Goal: Task Accomplishment & Management: Use online tool/utility

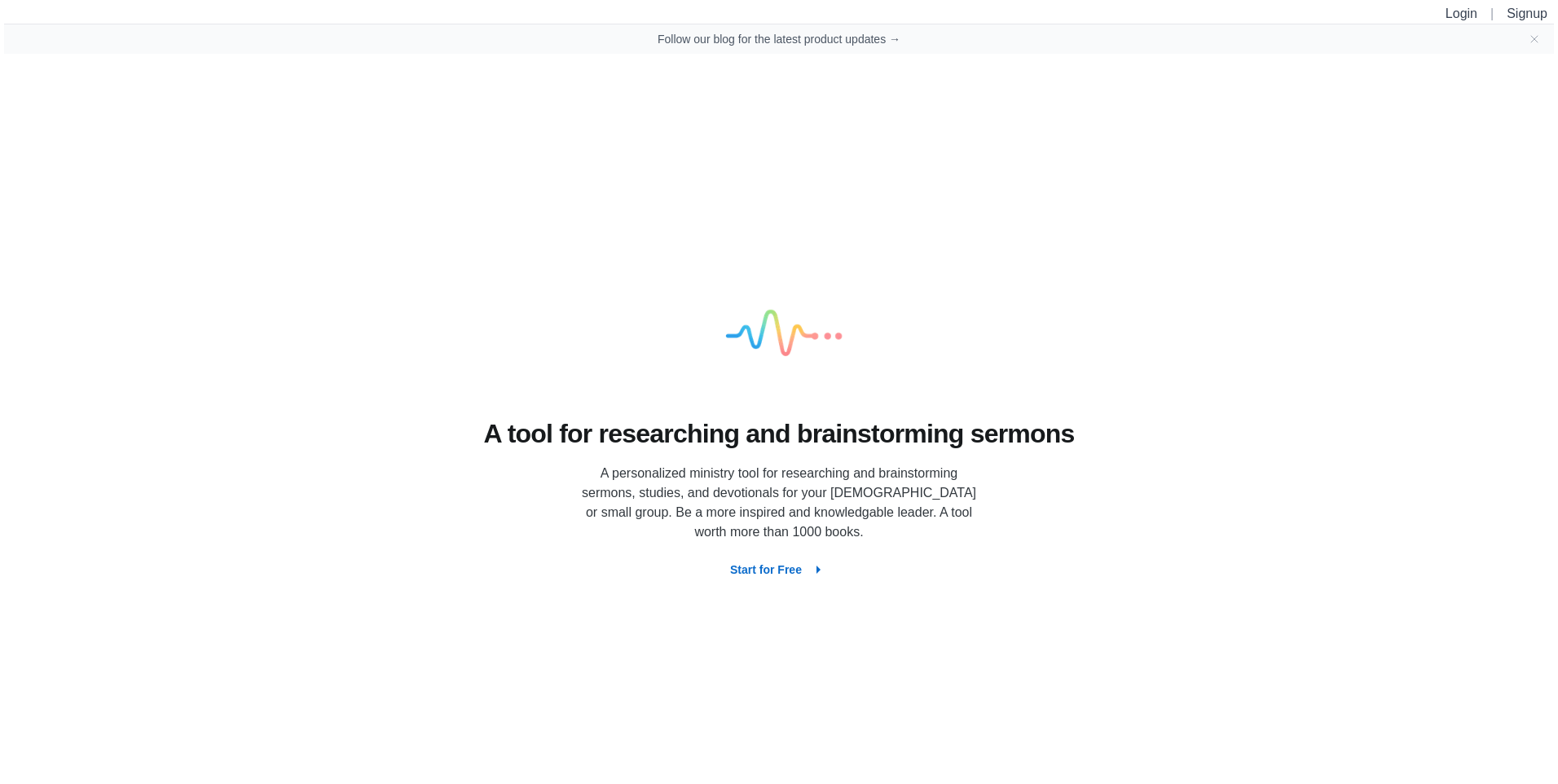
click at [800, 570] on button "Start for Free" at bounding box center [779, 570] width 124 height 30
click at [803, 578] on button "Start for Free" at bounding box center [779, 570] width 124 height 30
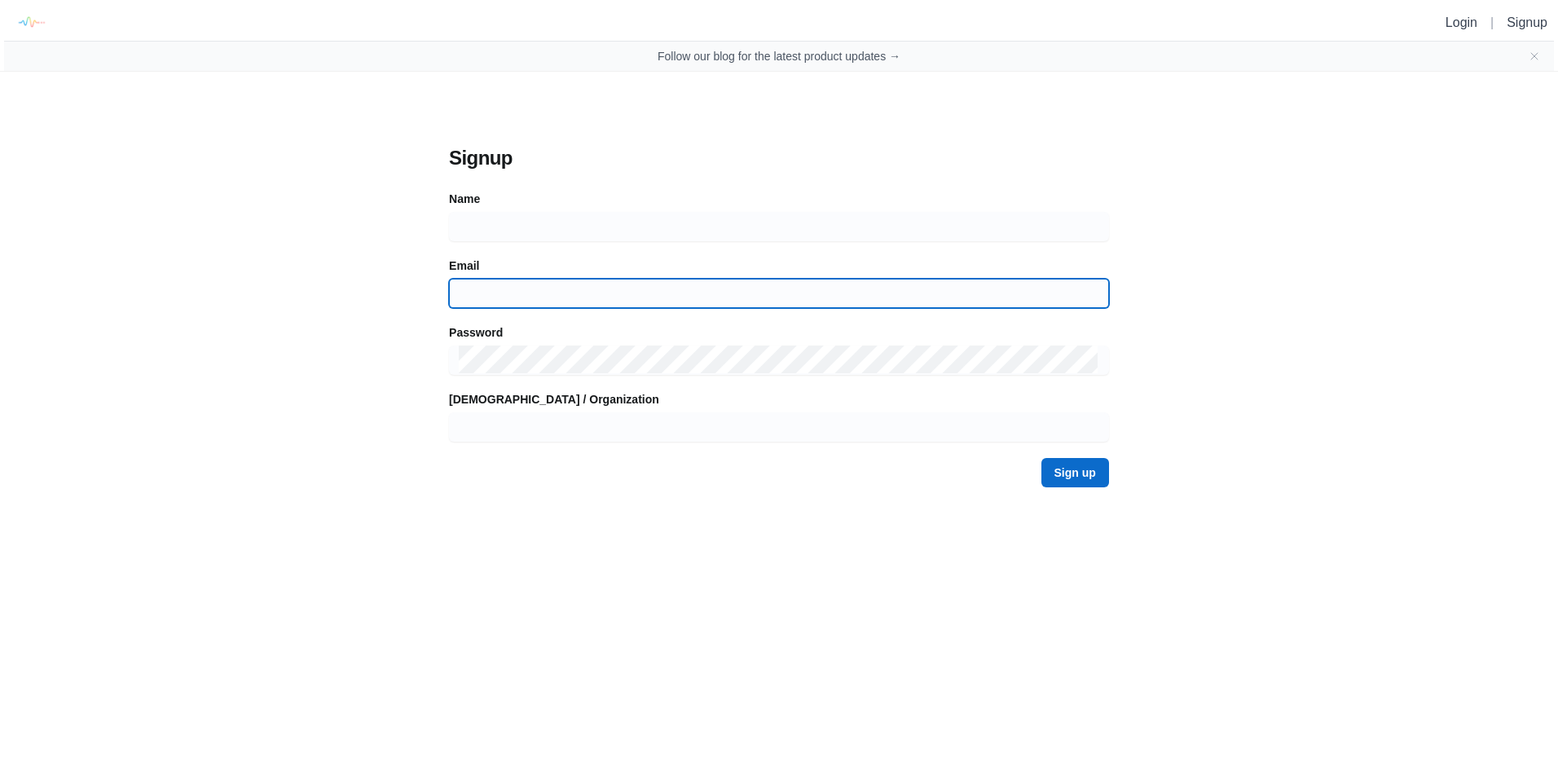
type input "alandivina@gmail.com"
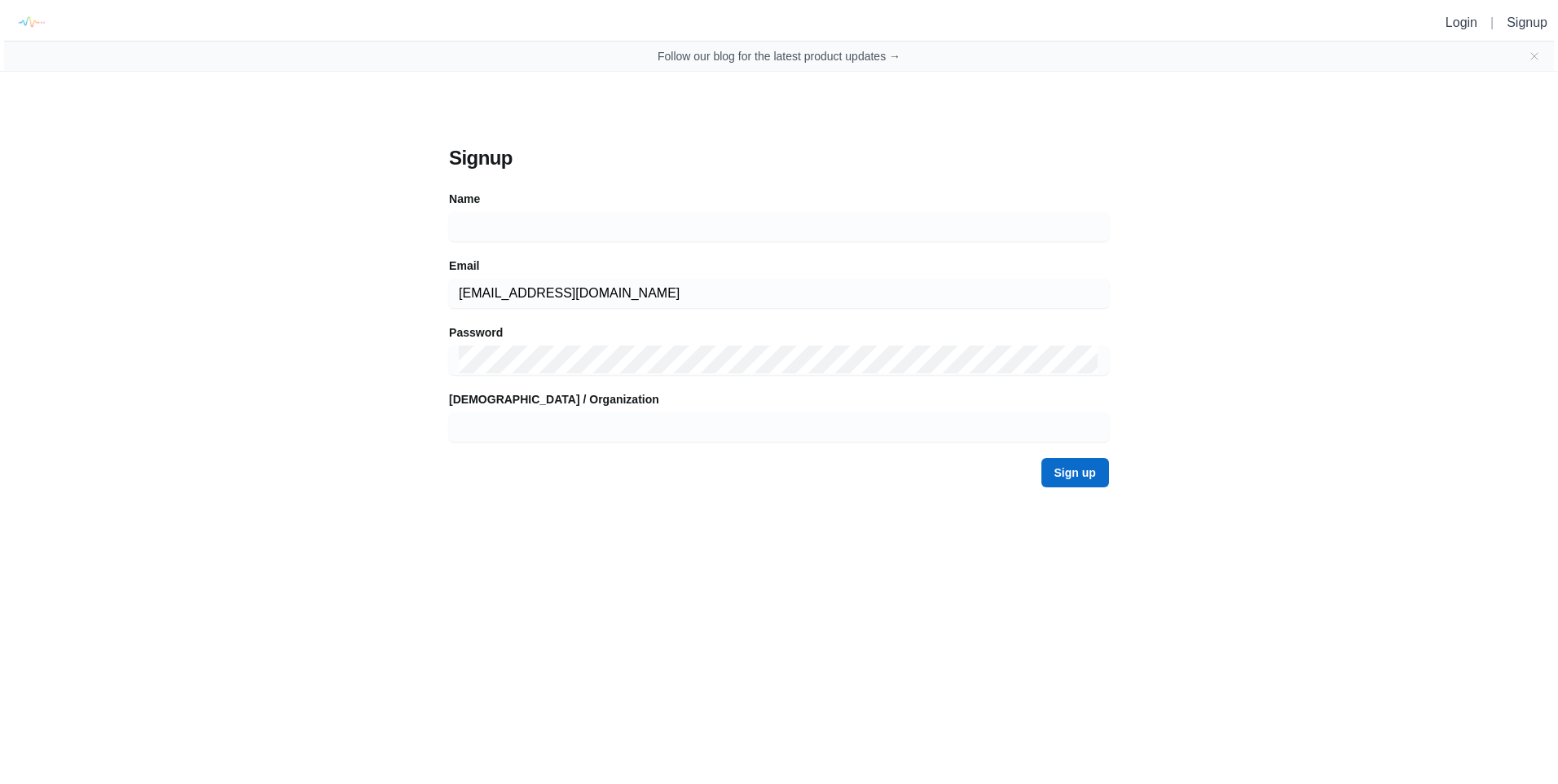
click at [1079, 467] on button "Sign up" at bounding box center [1075, 473] width 67 height 30
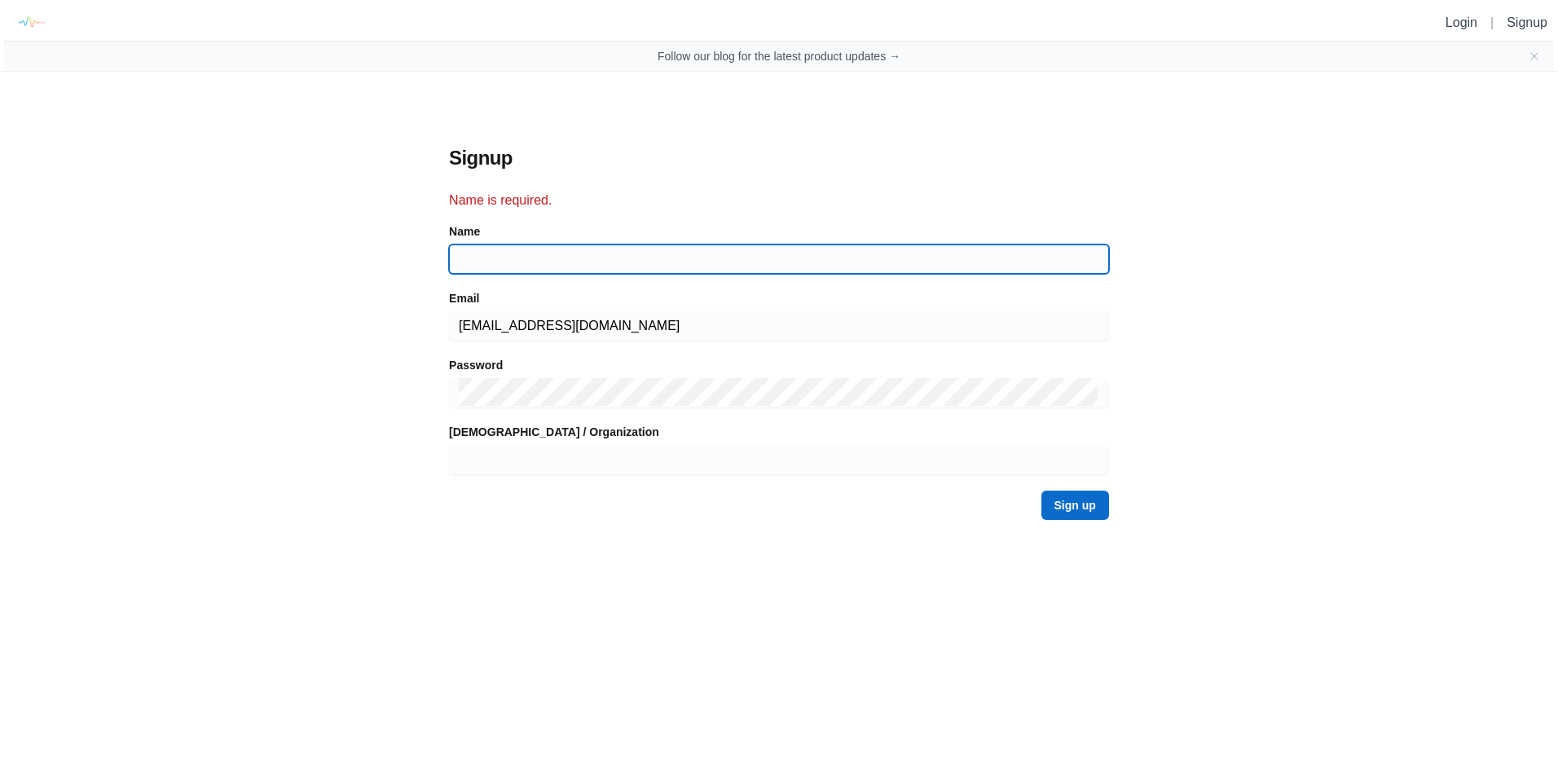
click at [572, 253] on input at bounding box center [779, 259] width 641 height 30
type input "Alan Divina"
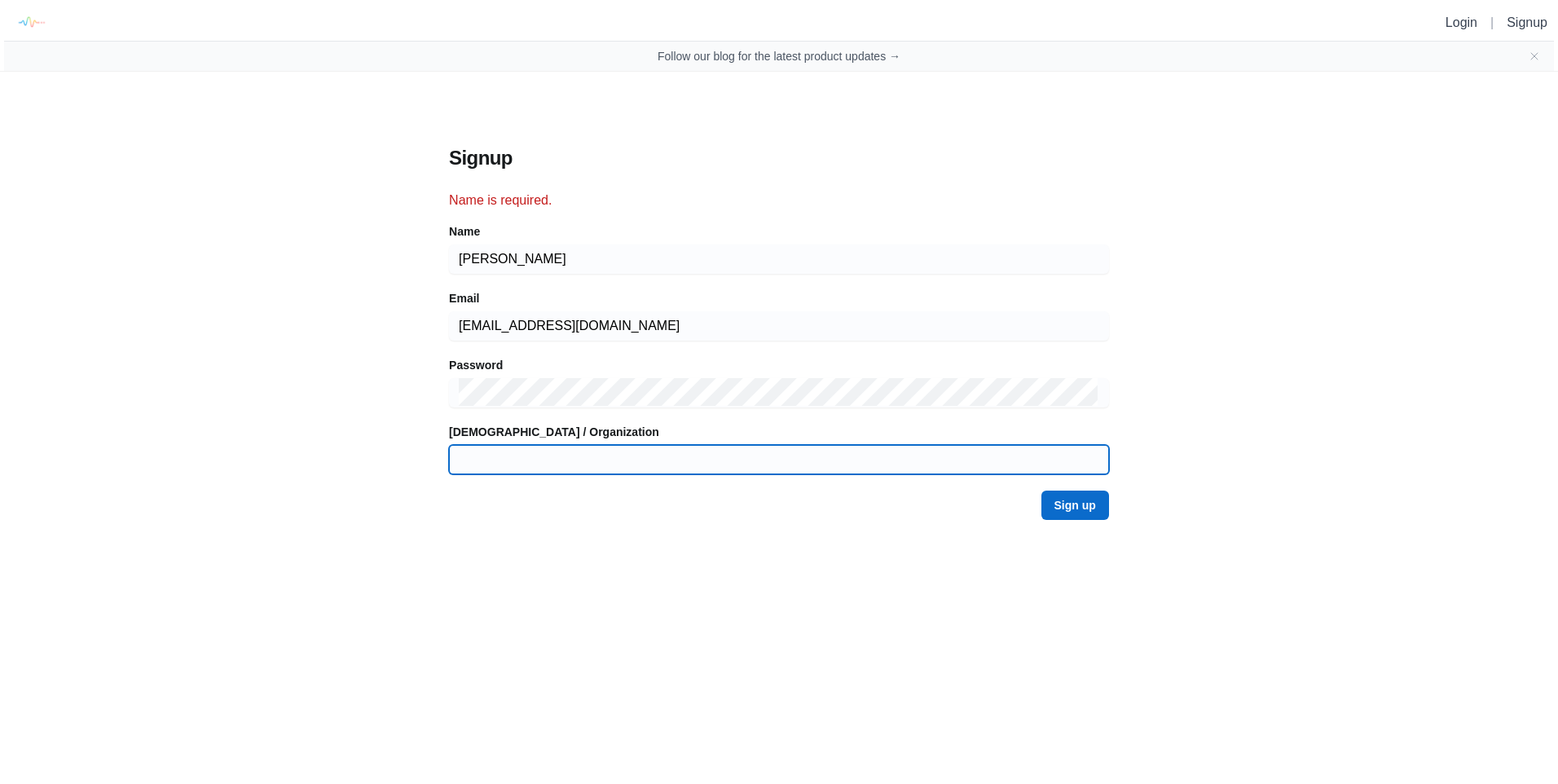
type input "Karangalan Grace Community Church"
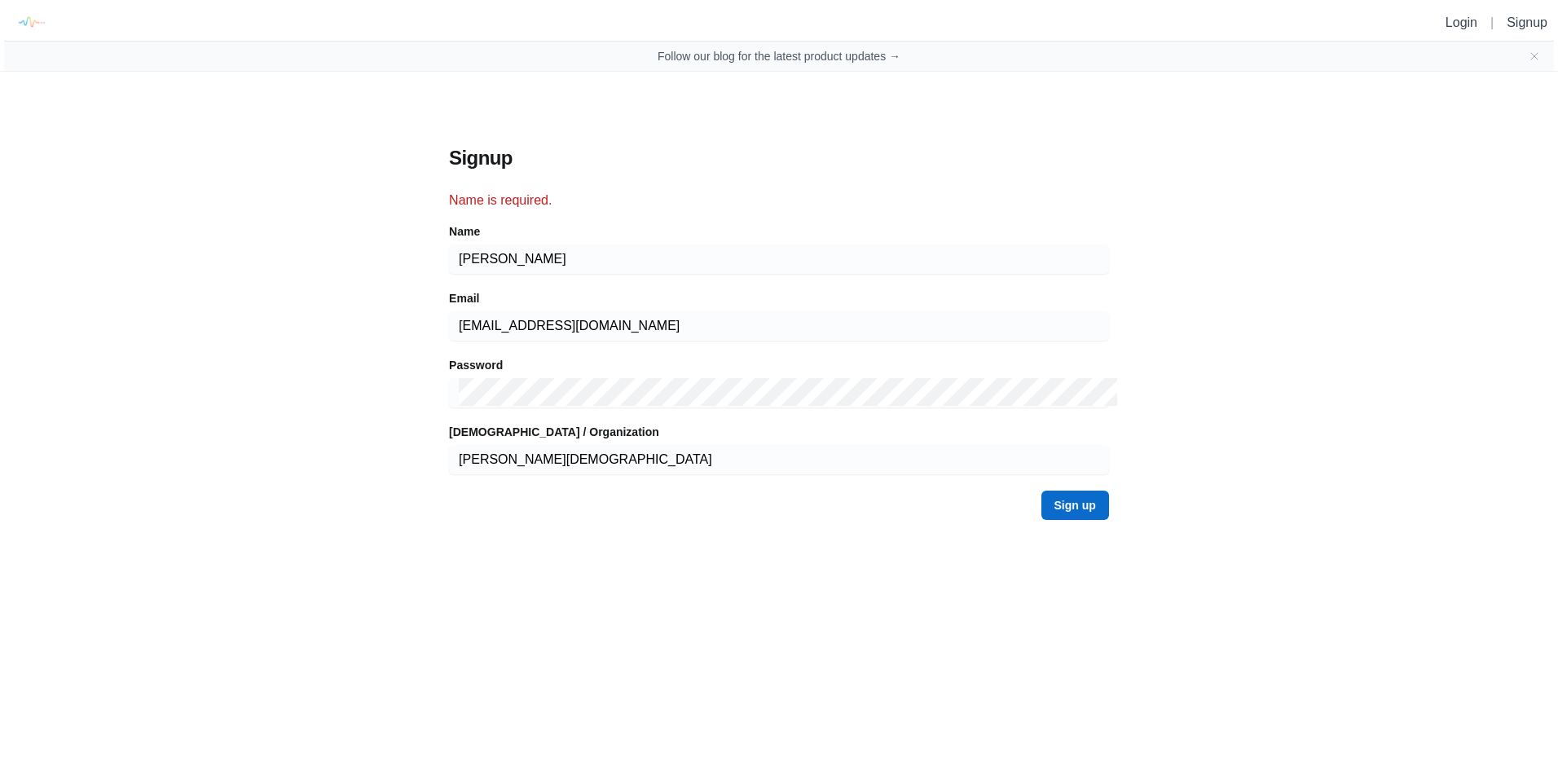
click at [1074, 512] on button "Sign up" at bounding box center [1075, 505] width 67 height 30
click at [1488, 19] on li "|" at bounding box center [1493, 22] width 17 height 19
click at [1460, 23] on link "Login" at bounding box center [1462, 22] width 31 height 14
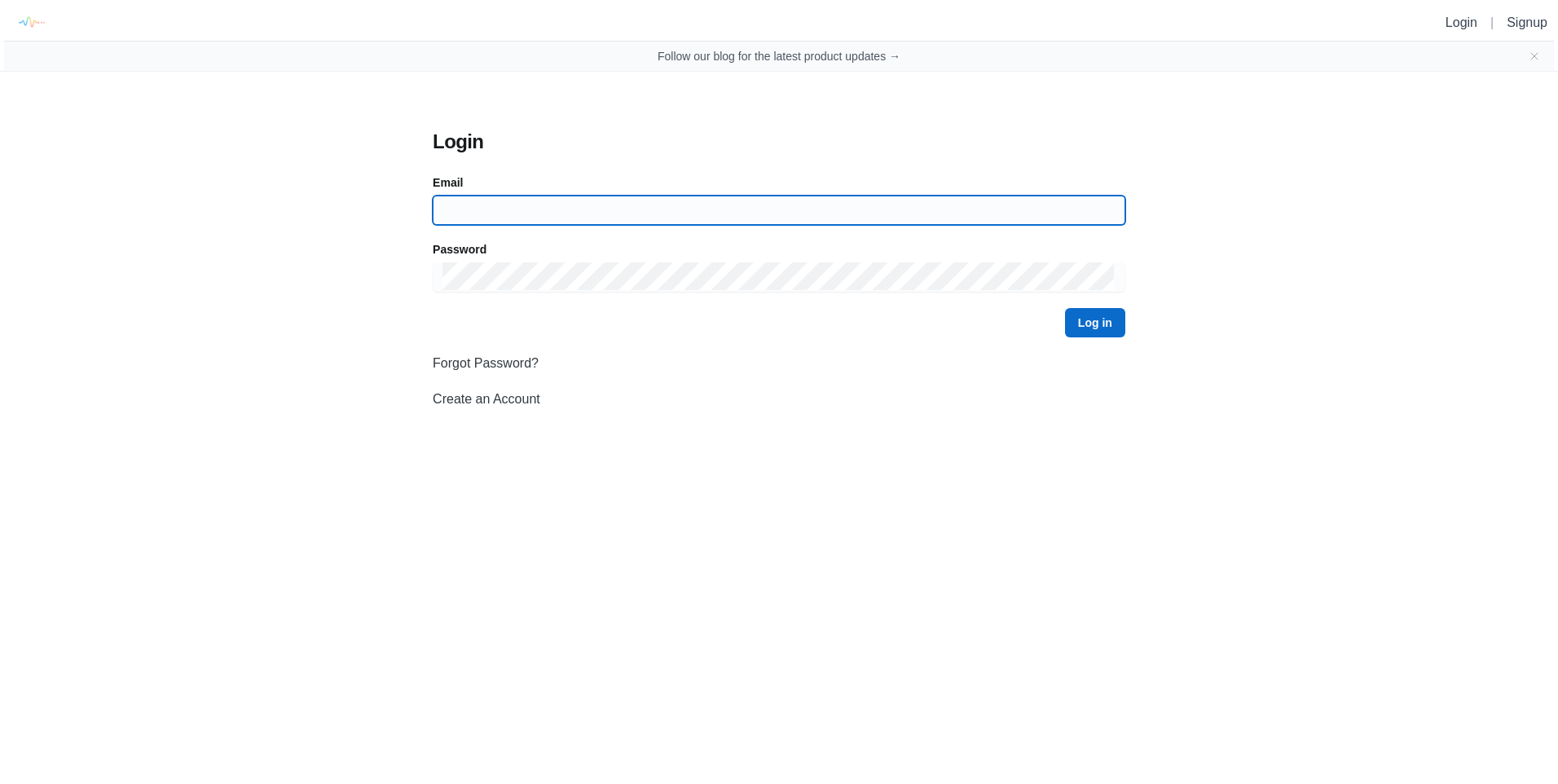
type input "alandivina@gmail.com"
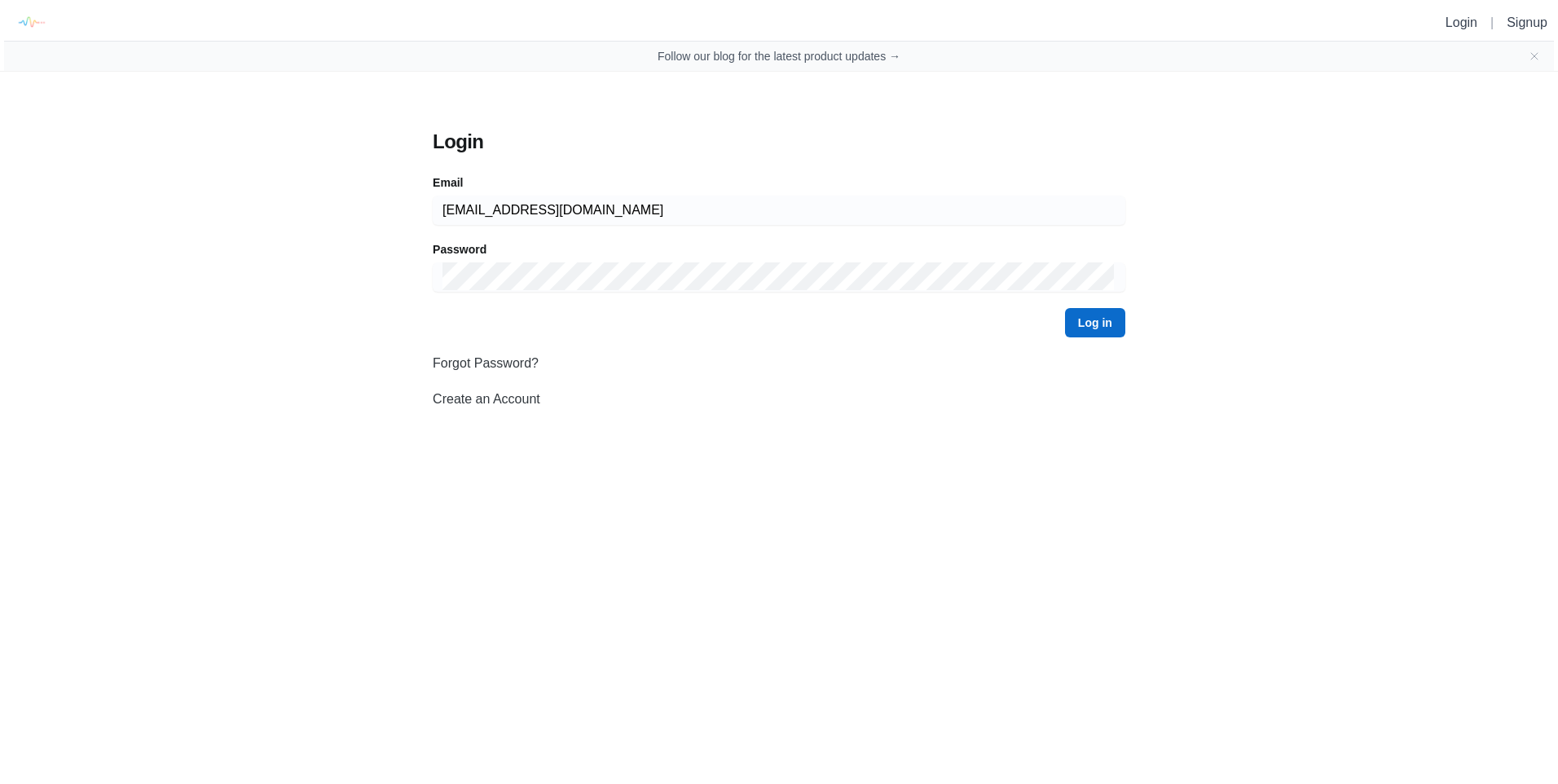
click at [1088, 332] on button "Log in" at bounding box center [1095, 323] width 60 height 30
click at [1096, 327] on button "Log in" at bounding box center [1095, 323] width 60 height 30
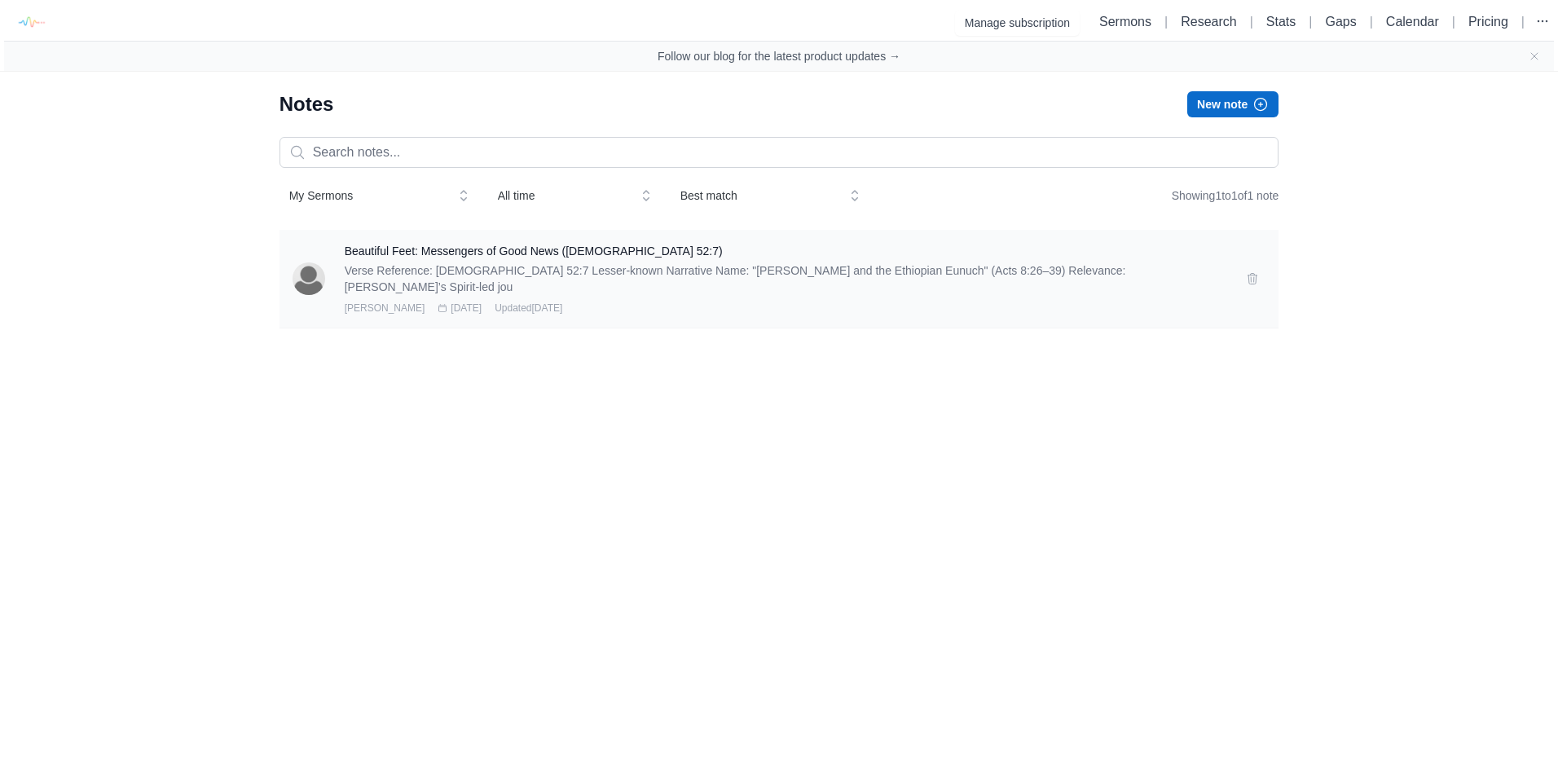
click at [441, 271] on p "Verse Reference: Isaiah 52:7 Lesser-known Narrative Name: "Philip and the Ethio…" at bounding box center [786, 279] width 883 height 32
click at [1226, 110] on button "New note" at bounding box center [1232, 104] width 91 height 26
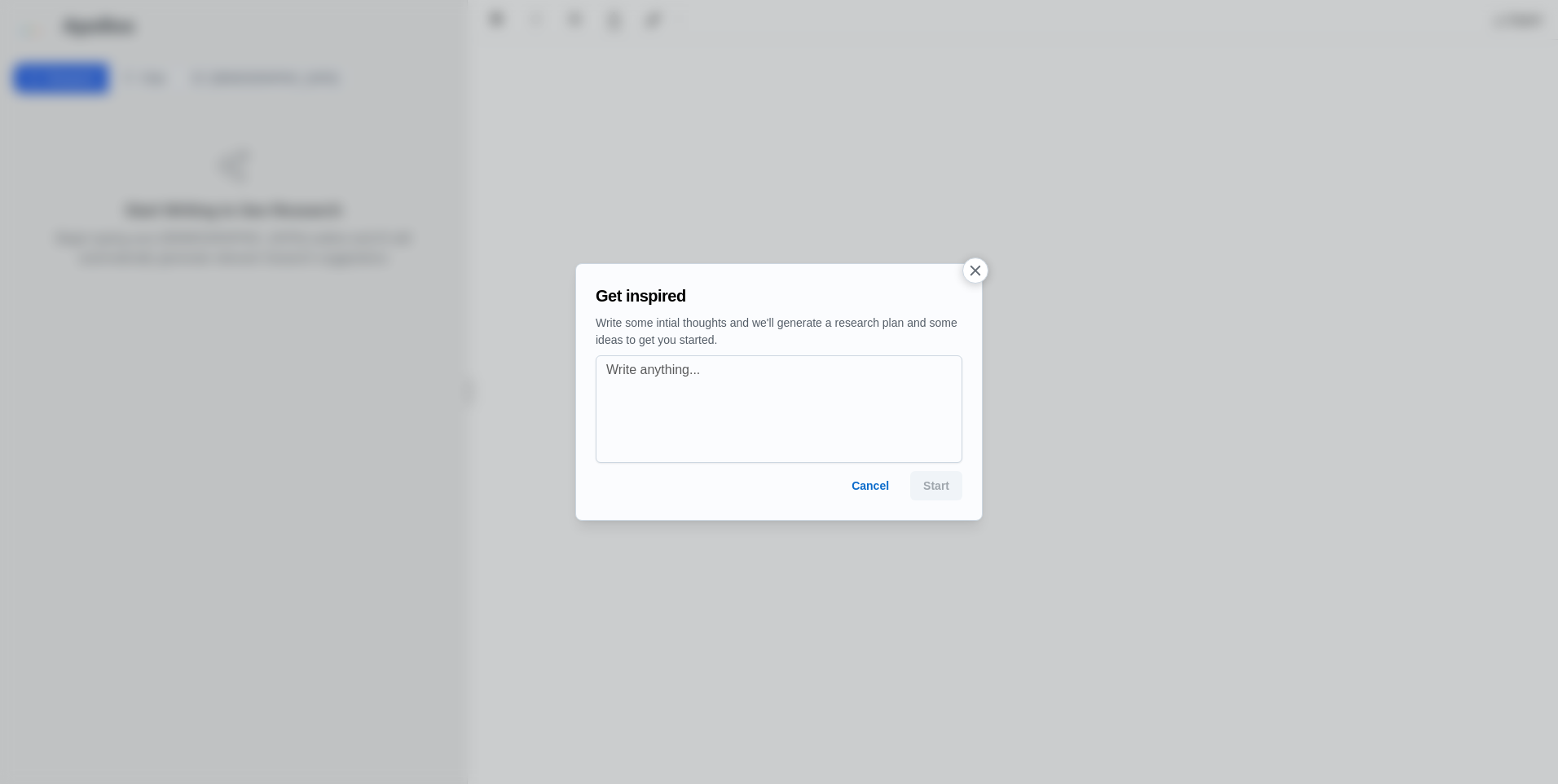
click at [981, 268] on icon "button" at bounding box center [975, 270] width 18 height 18
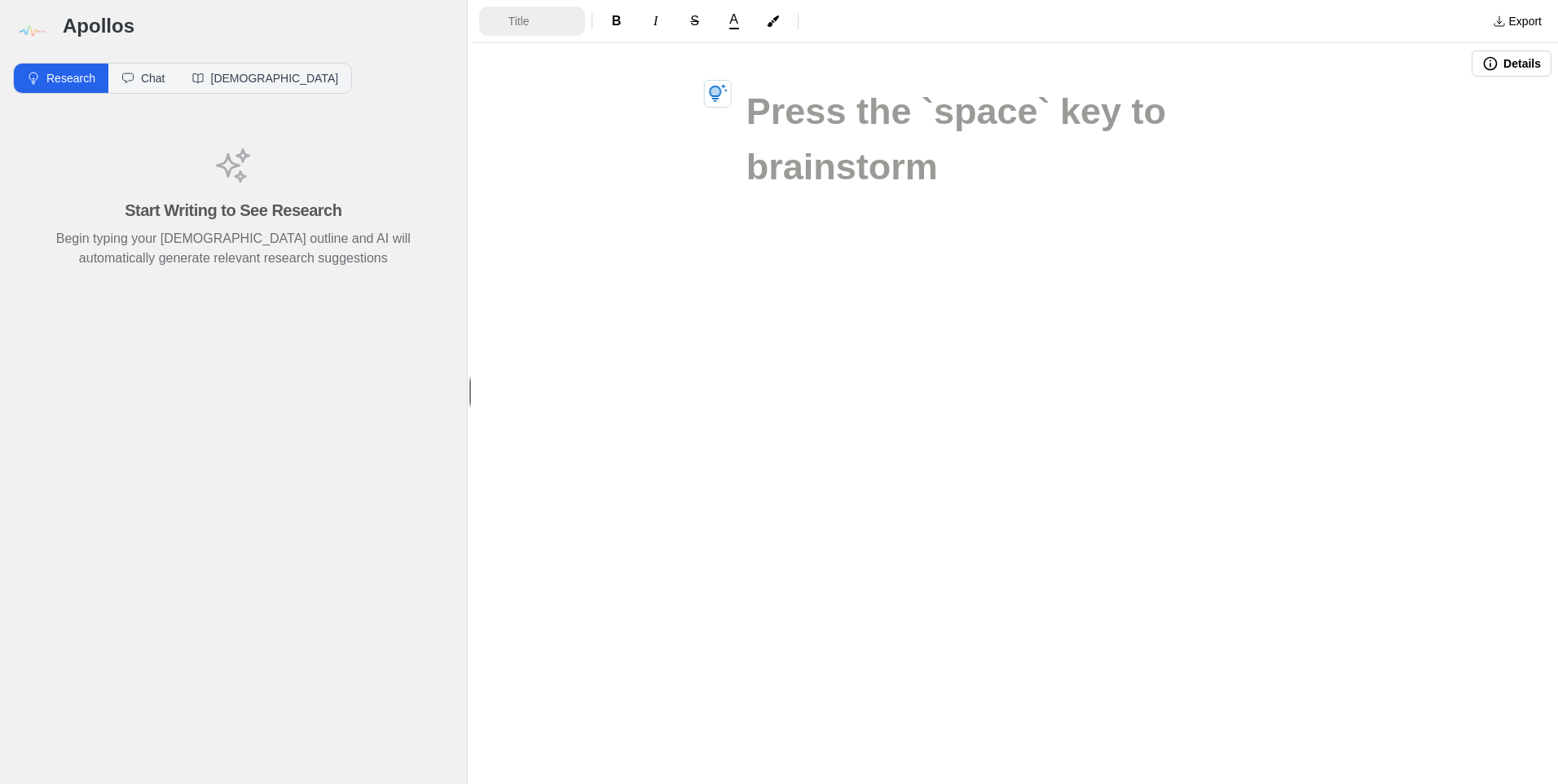
click at [511, 18] on span "Title" at bounding box center [537, 21] width 57 height 17
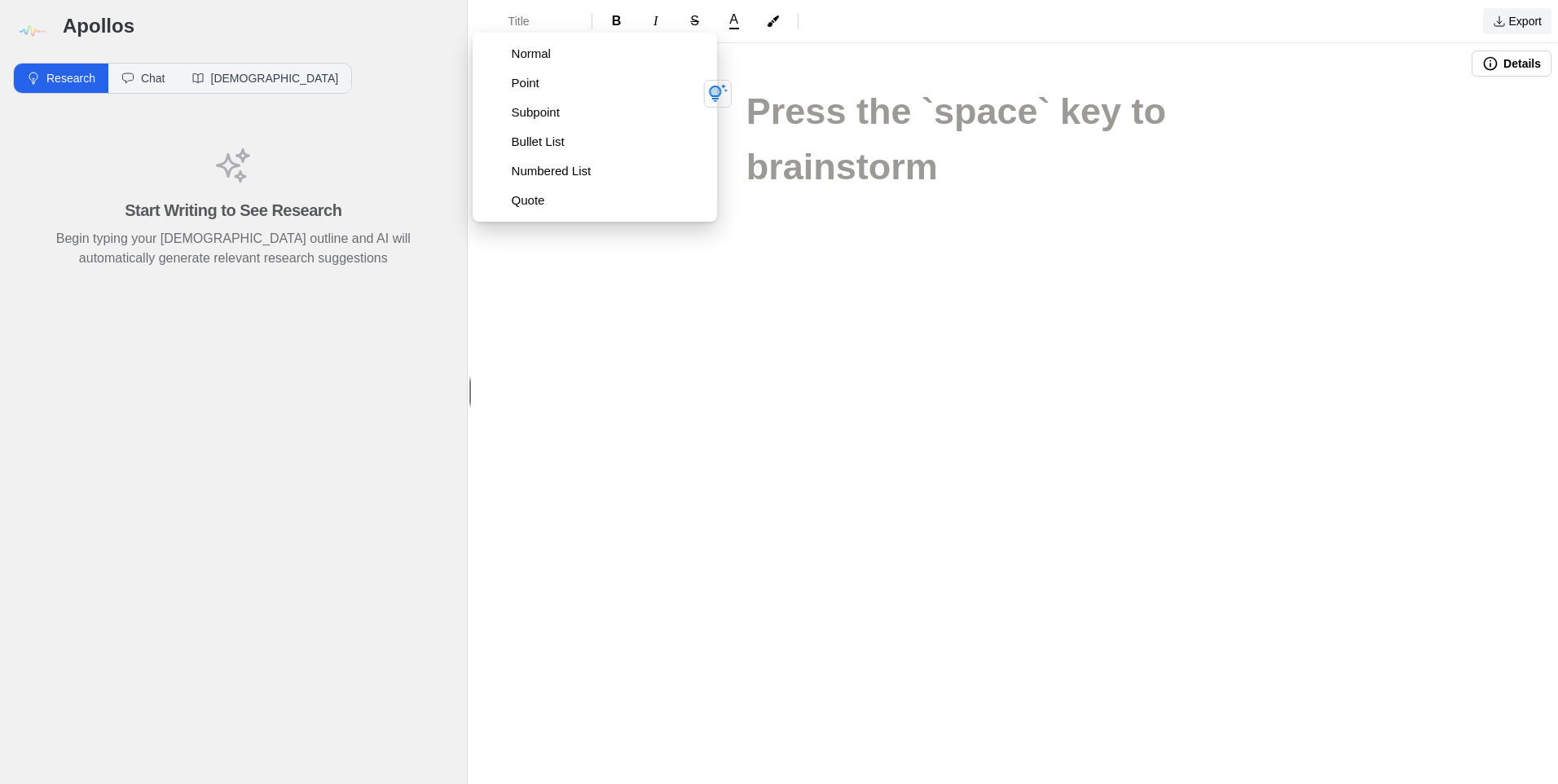
click at [1511, 29] on button "Export" at bounding box center [1517, 21] width 68 height 26
click at [1481, 91] on link "Pulpit Mode" at bounding box center [1474, 86] width 155 height 30
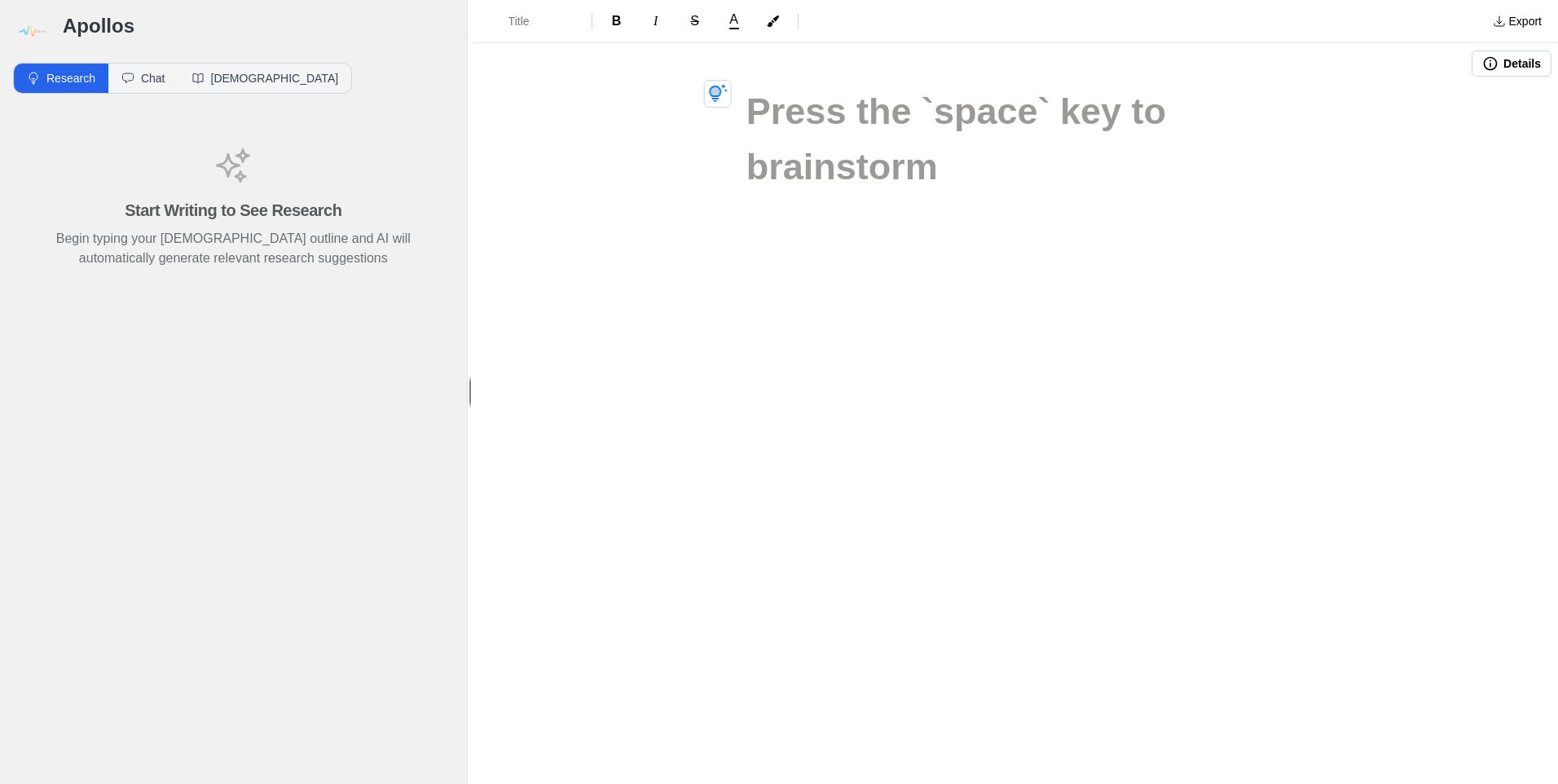
click at [1508, 62] on button "Details" at bounding box center [1512, 64] width 80 height 26
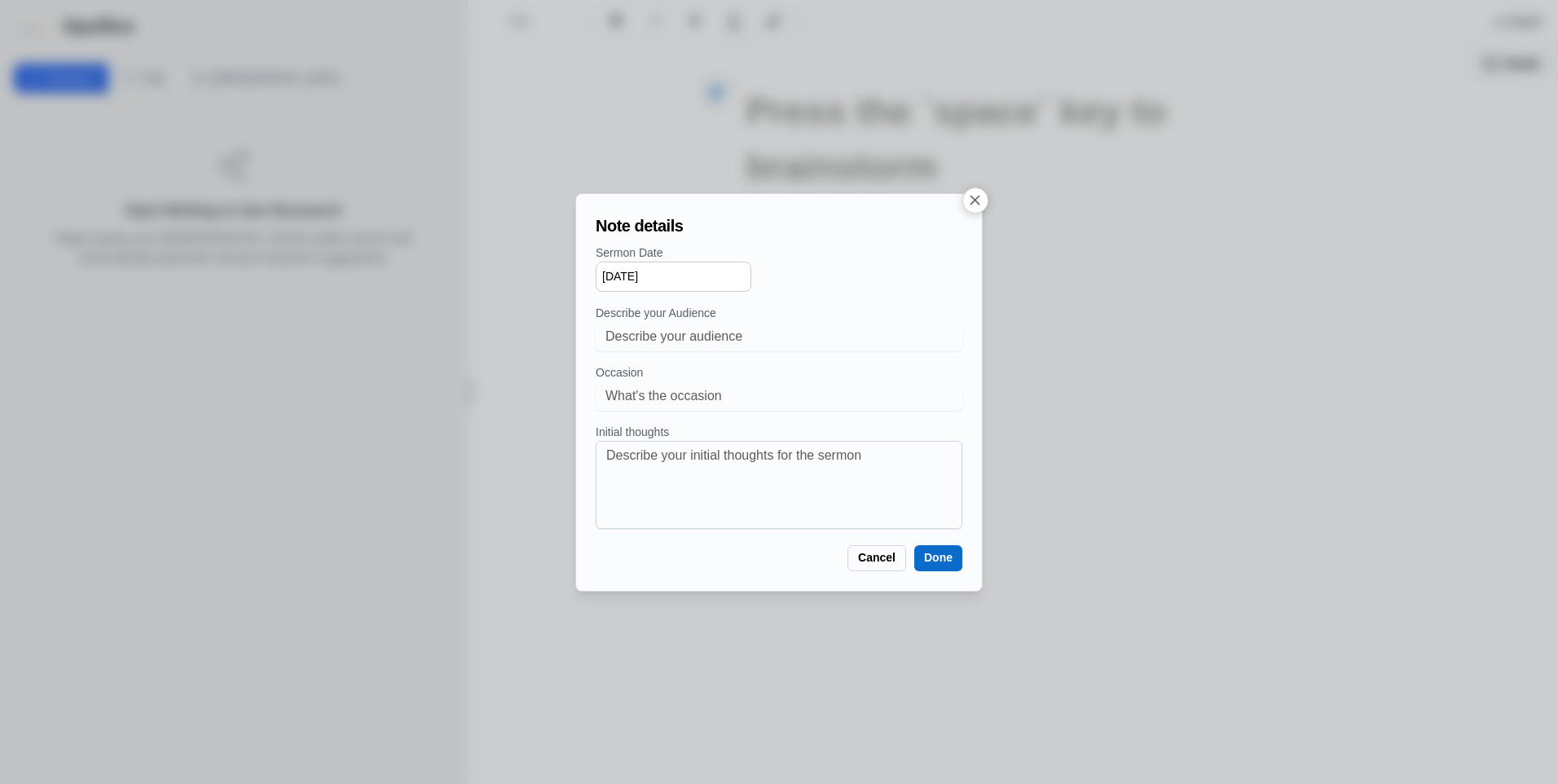
click at [949, 557] on button "Done" at bounding box center [938, 558] width 48 height 26
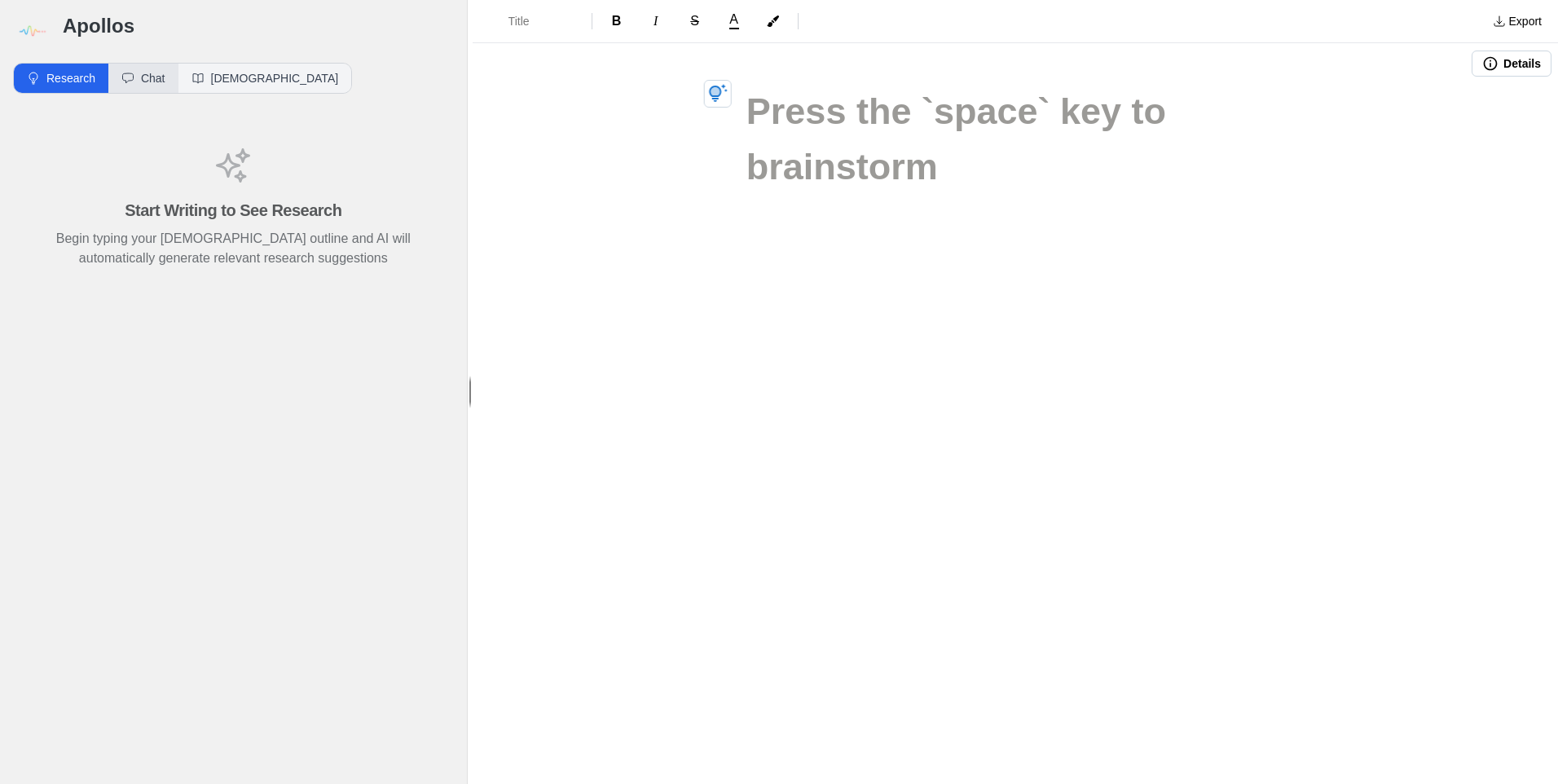
click at [139, 84] on button "Chat" at bounding box center [144, 78] width 70 height 30
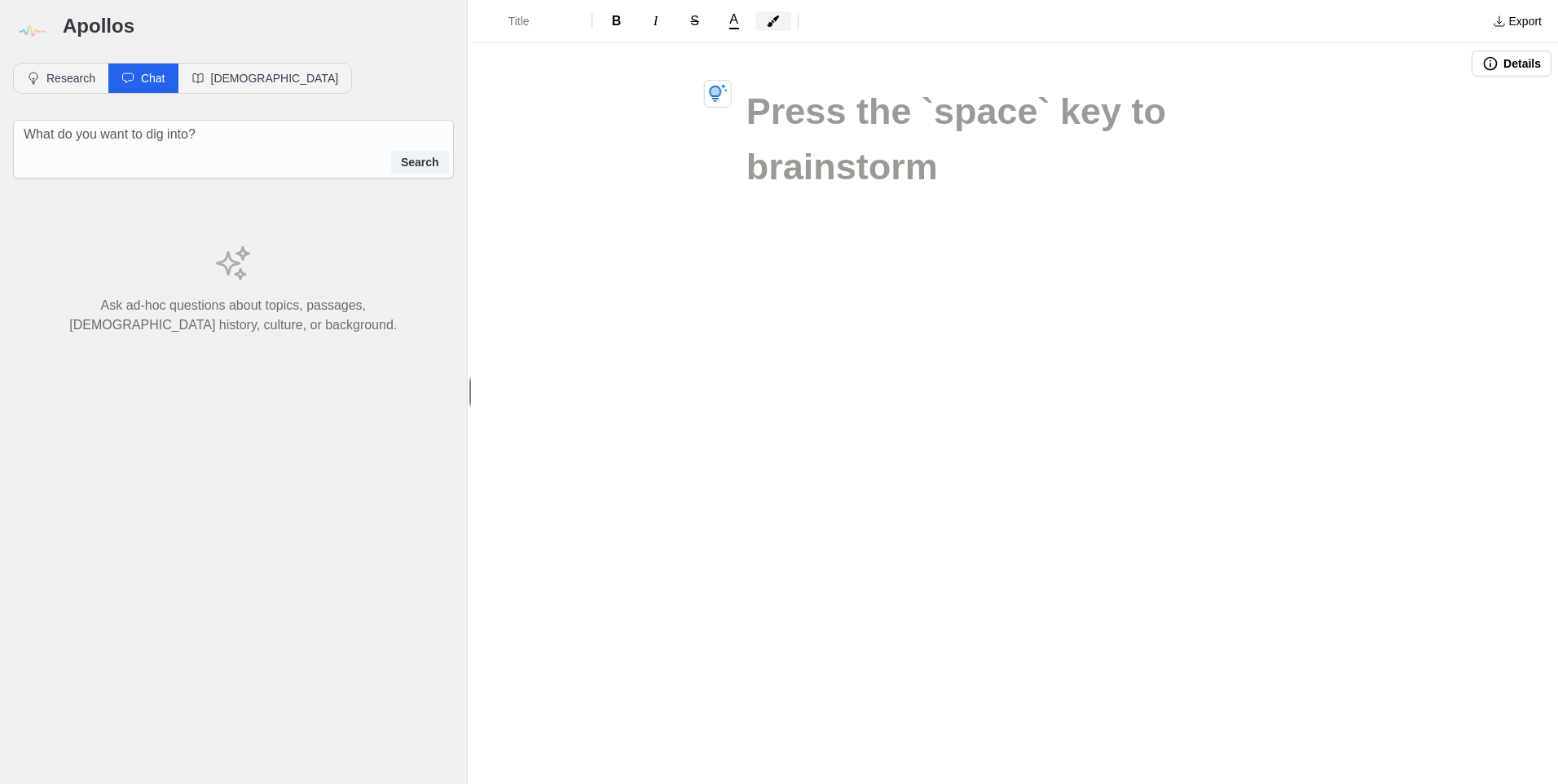
click at [767, 25] on icon "button" at bounding box center [773, 21] width 13 height 13
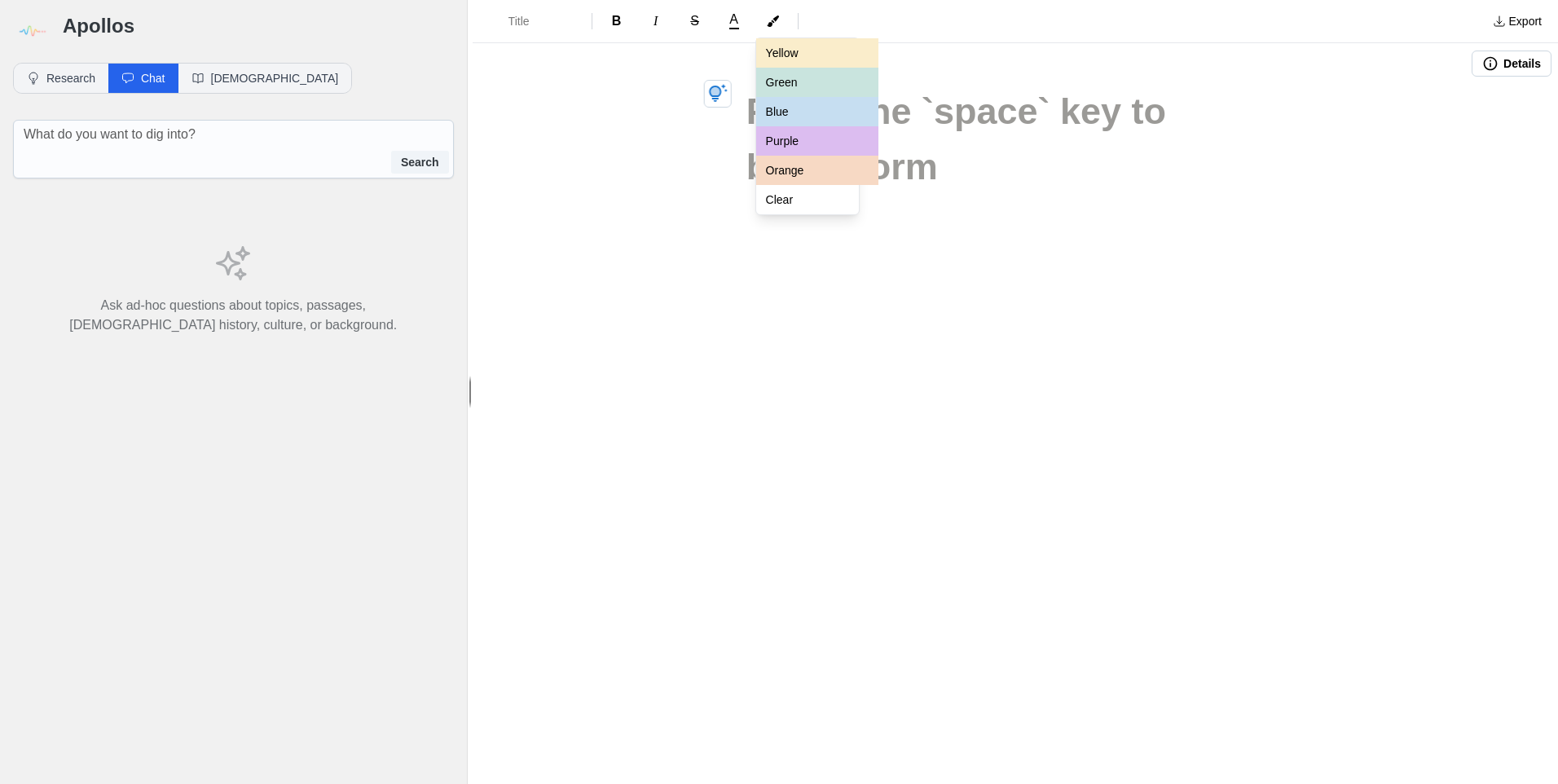
click at [450, 360] on div "Apollos Research Chat Bible Start Writing to See Research Begin typing your ser…" at bounding box center [779, 392] width 1558 height 784
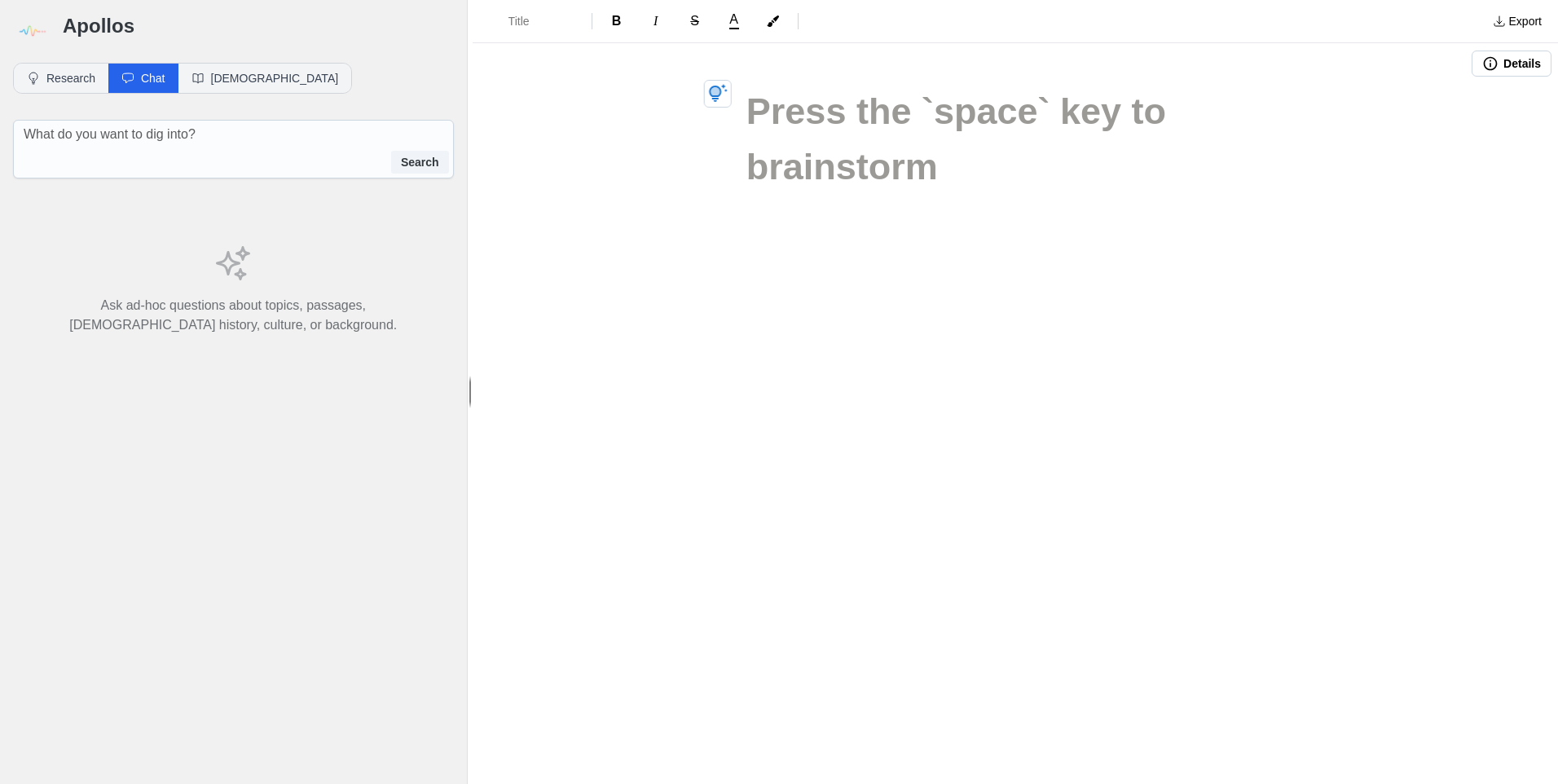
click at [613, 254] on div at bounding box center [1015, 172] width 1086 height 178
click at [636, 174] on div at bounding box center [1015, 172] width 1086 height 178
click at [185, 72] on button "[DEMOGRAPHIC_DATA]" at bounding box center [266, 78] width 173 height 30
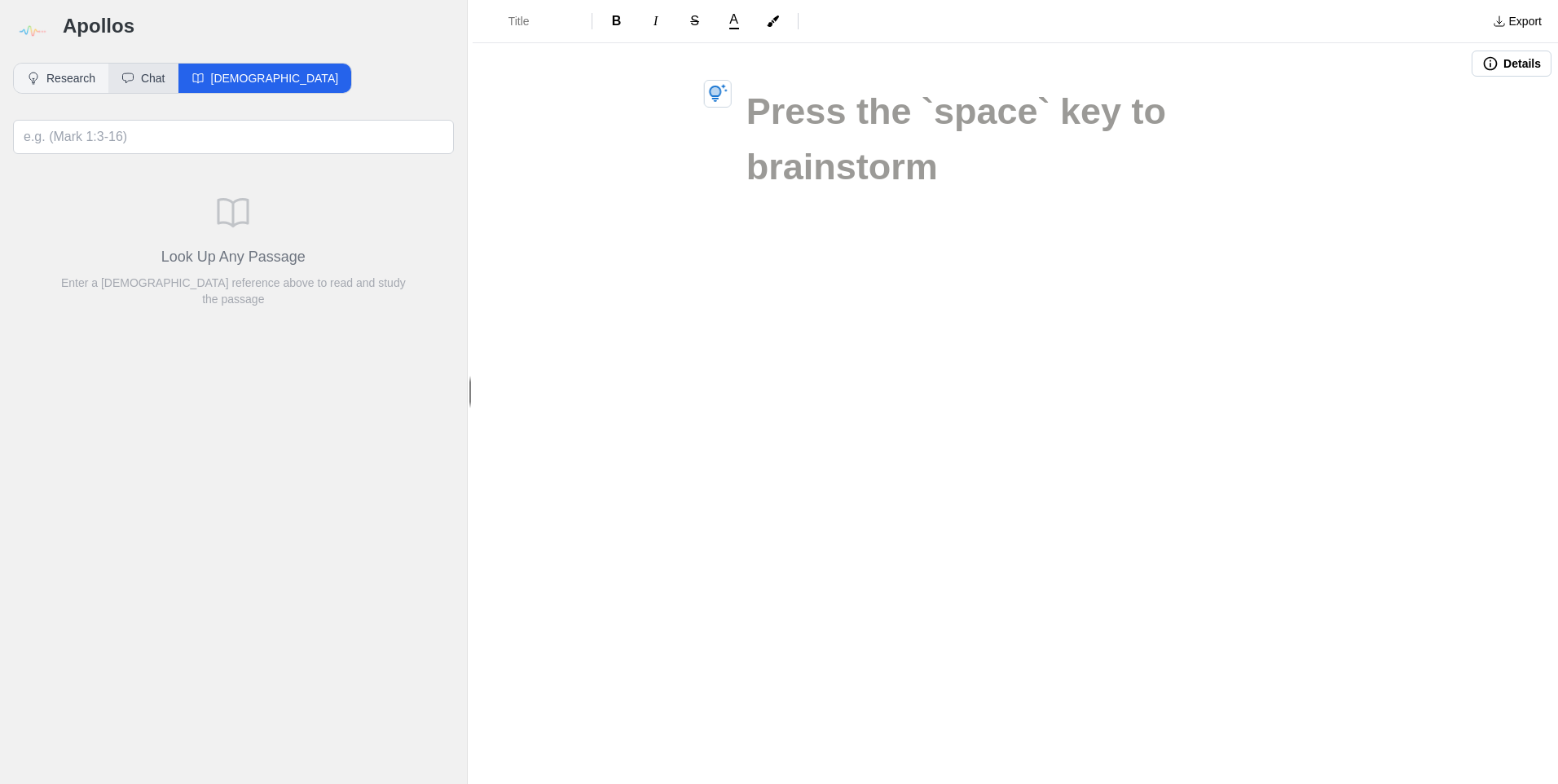
click at [134, 83] on button "Chat" at bounding box center [144, 78] width 70 height 30
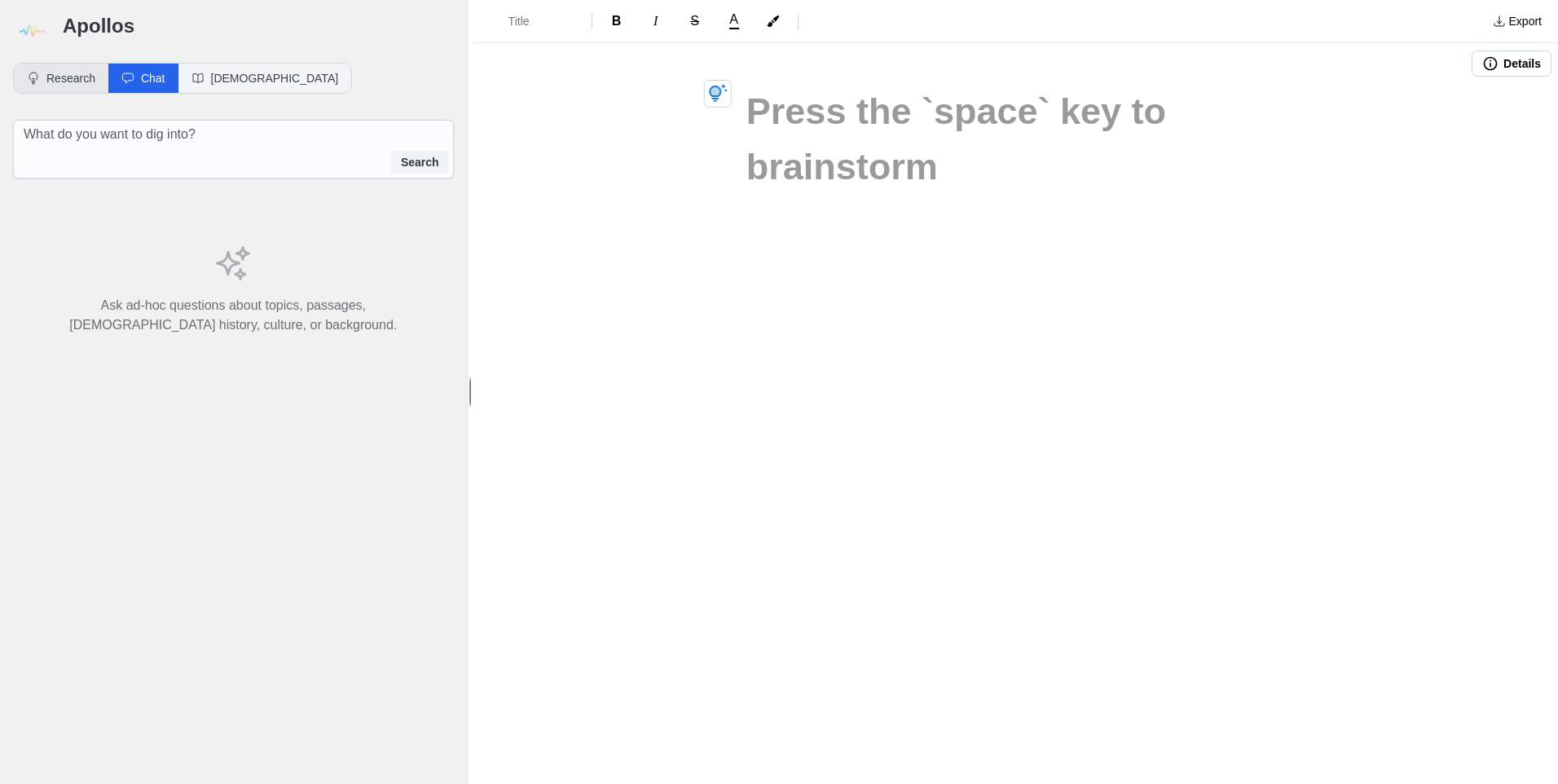
click at [66, 87] on button "Research" at bounding box center [61, 78] width 94 height 30
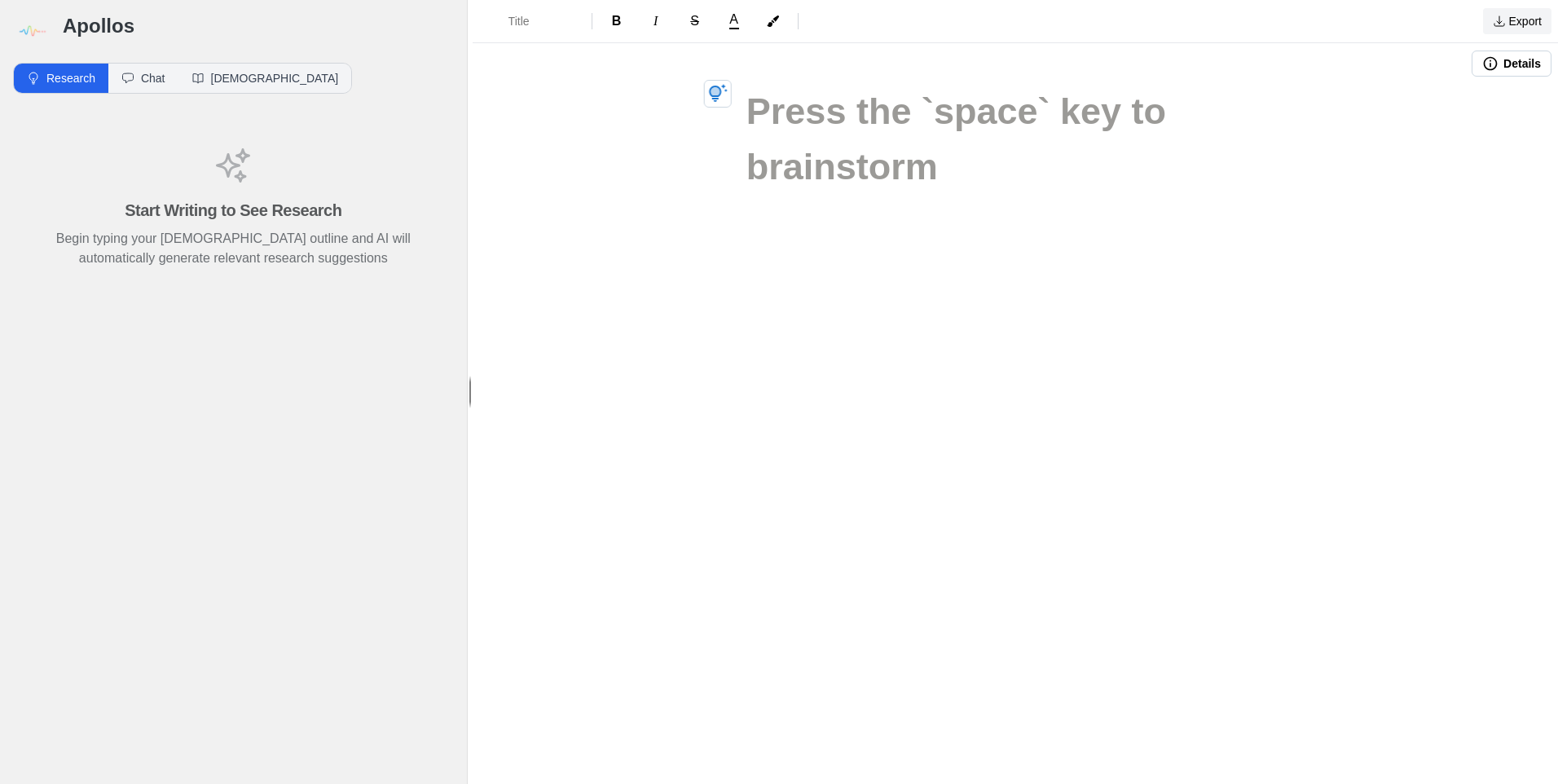
click at [1519, 28] on button "Export" at bounding box center [1517, 21] width 68 height 26
click at [1460, 120] on link "EBook" at bounding box center [1474, 115] width 155 height 30
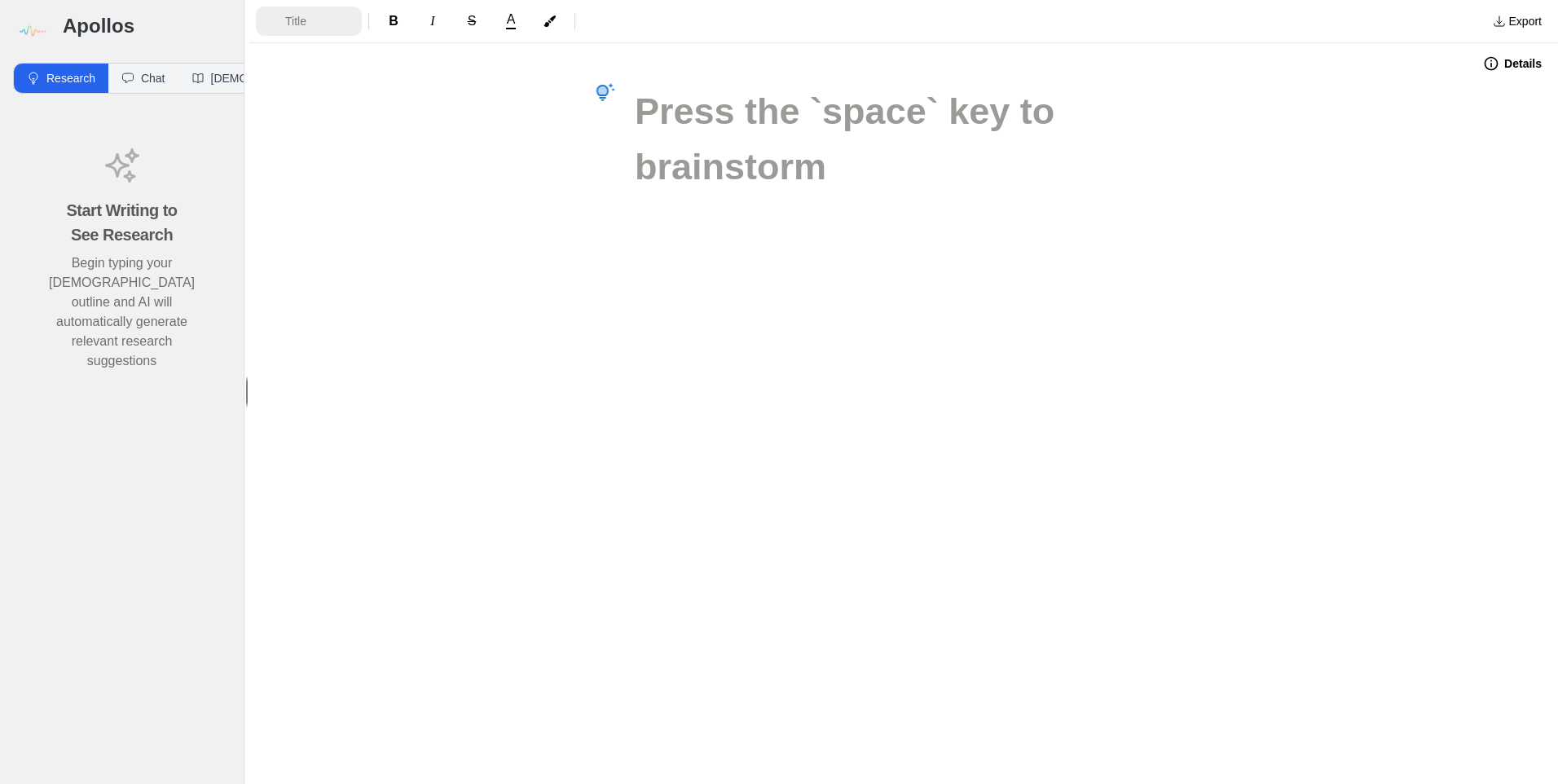
click at [311, 29] on span "Title" at bounding box center [314, 21] width 57 height 17
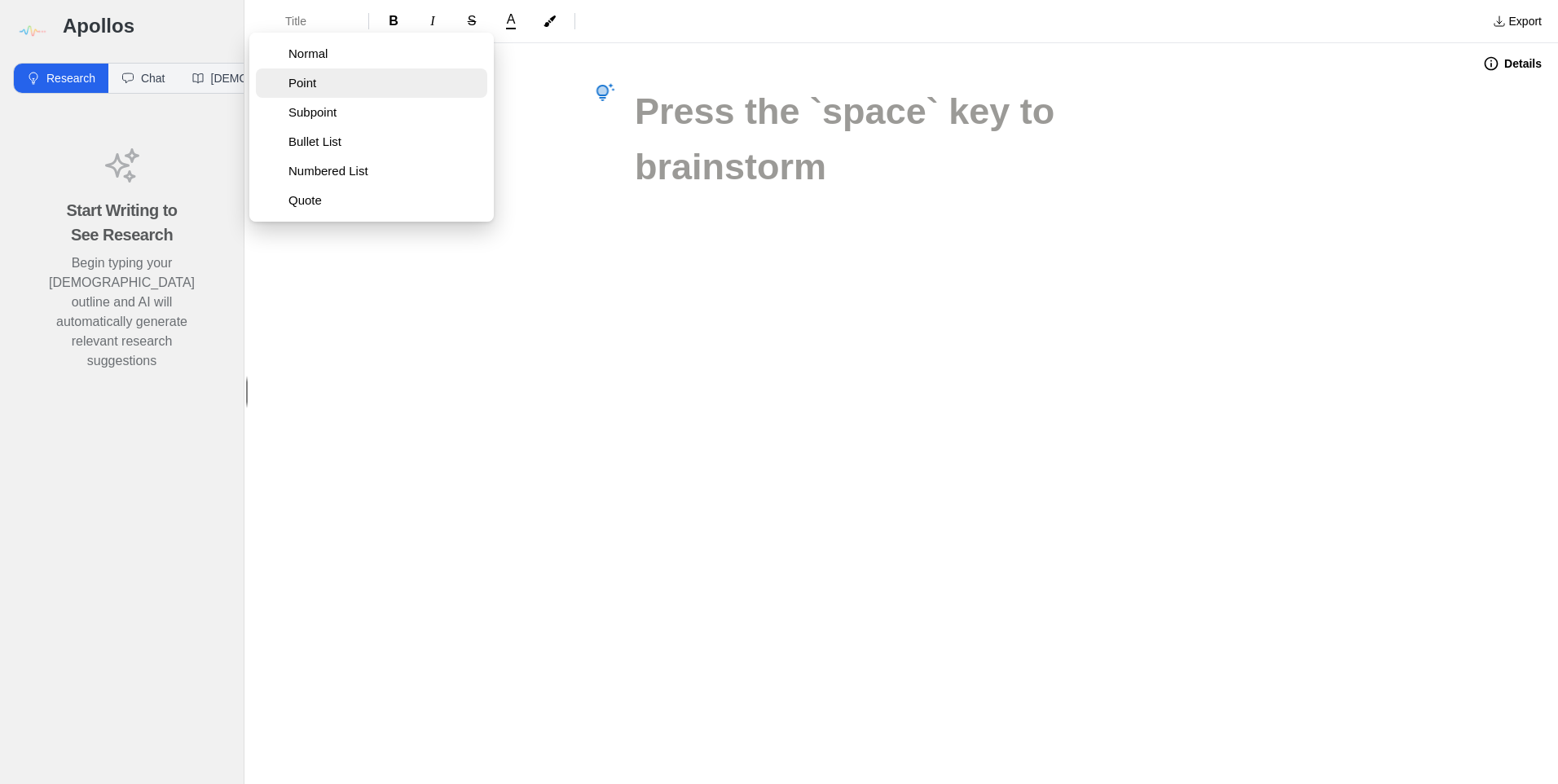
click at [307, 80] on span "Point" at bounding box center [385, 83] width 193 height 17
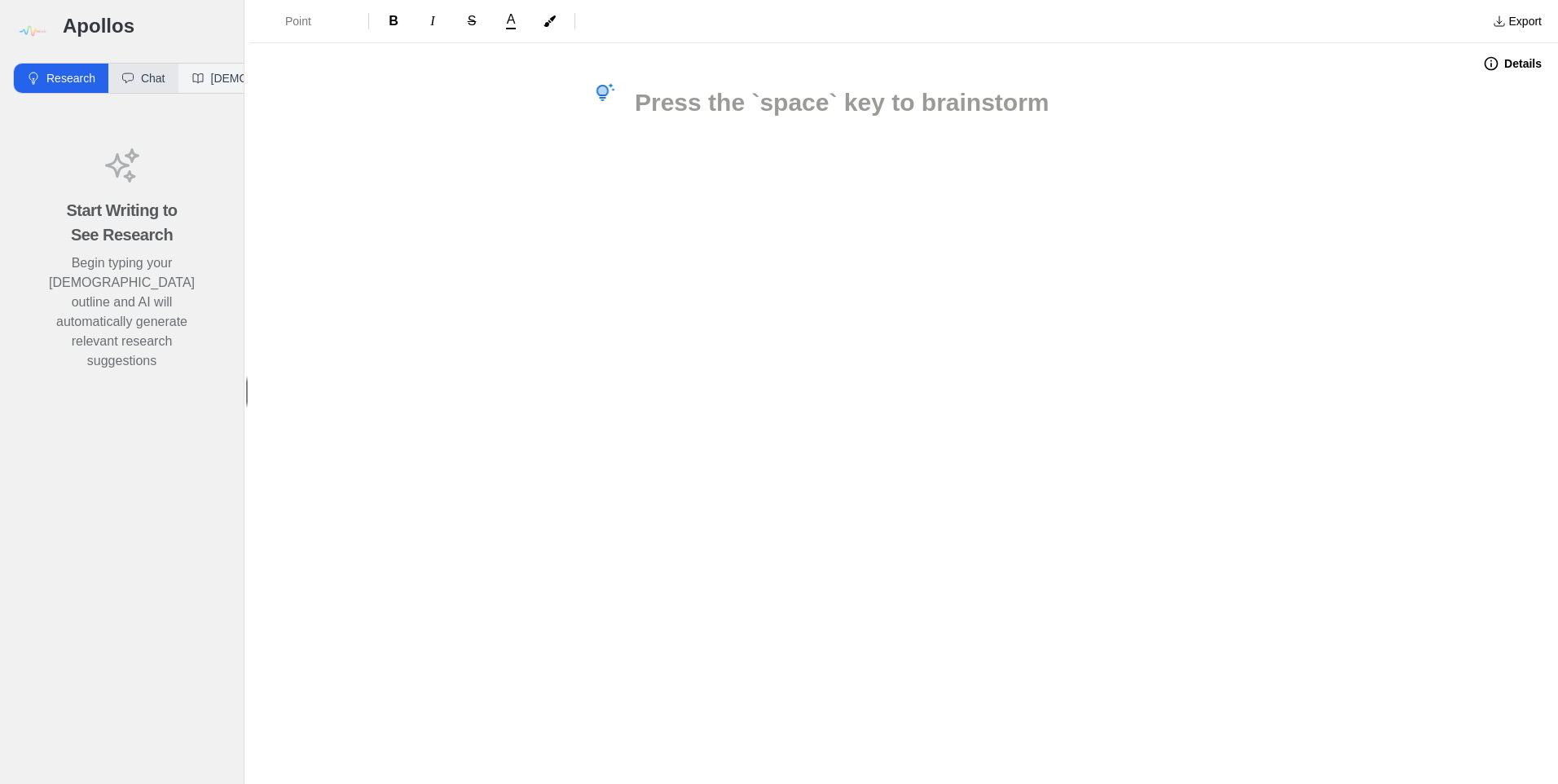
click at [152, 77] on button "Chat" at bounding box center [144, 78] width 70 height 30
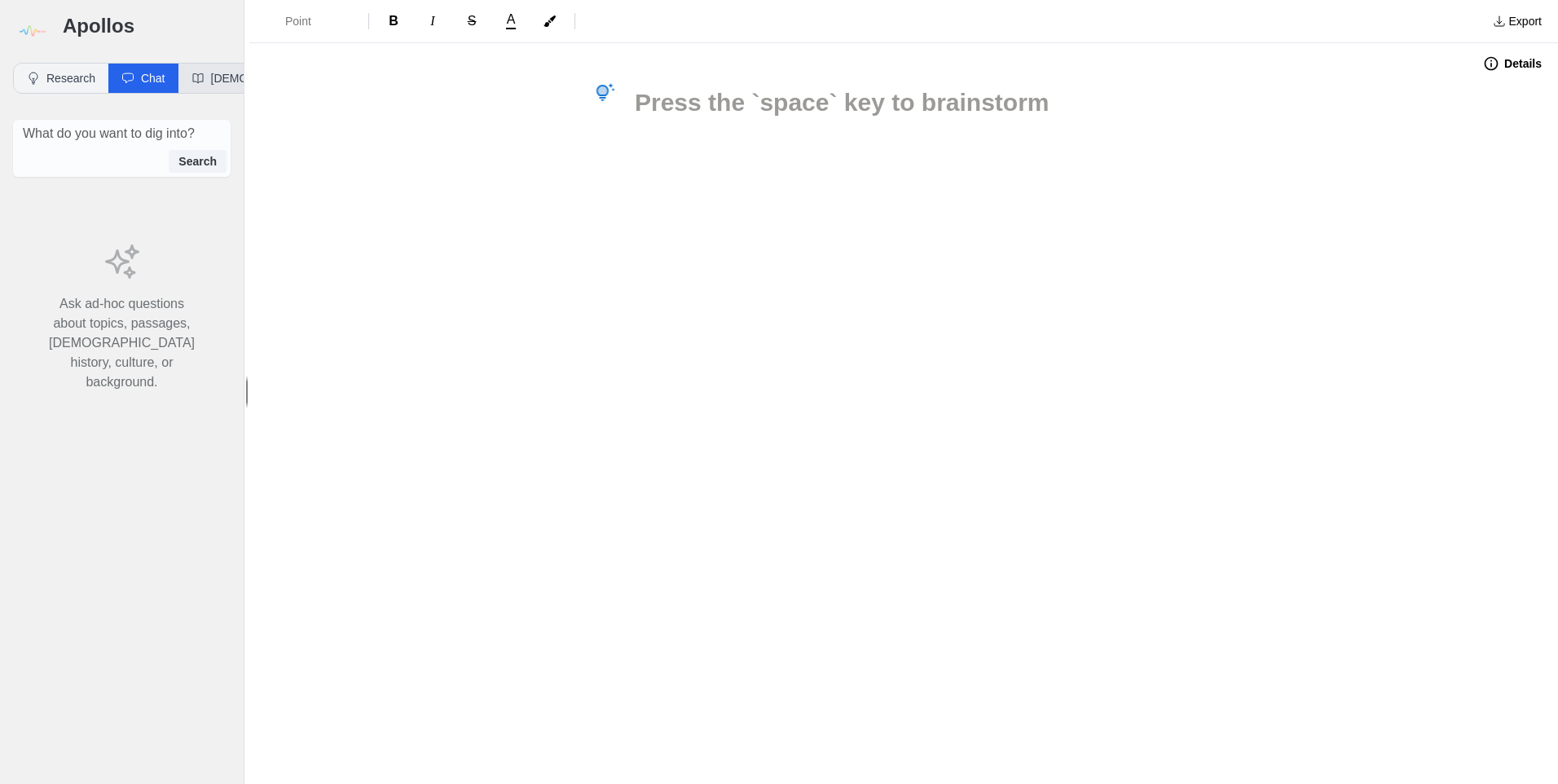
click at [209, 75] on button "[DEMOGRAPHIC_DATA]" at bounding box center [266, 78] width 173 height 30
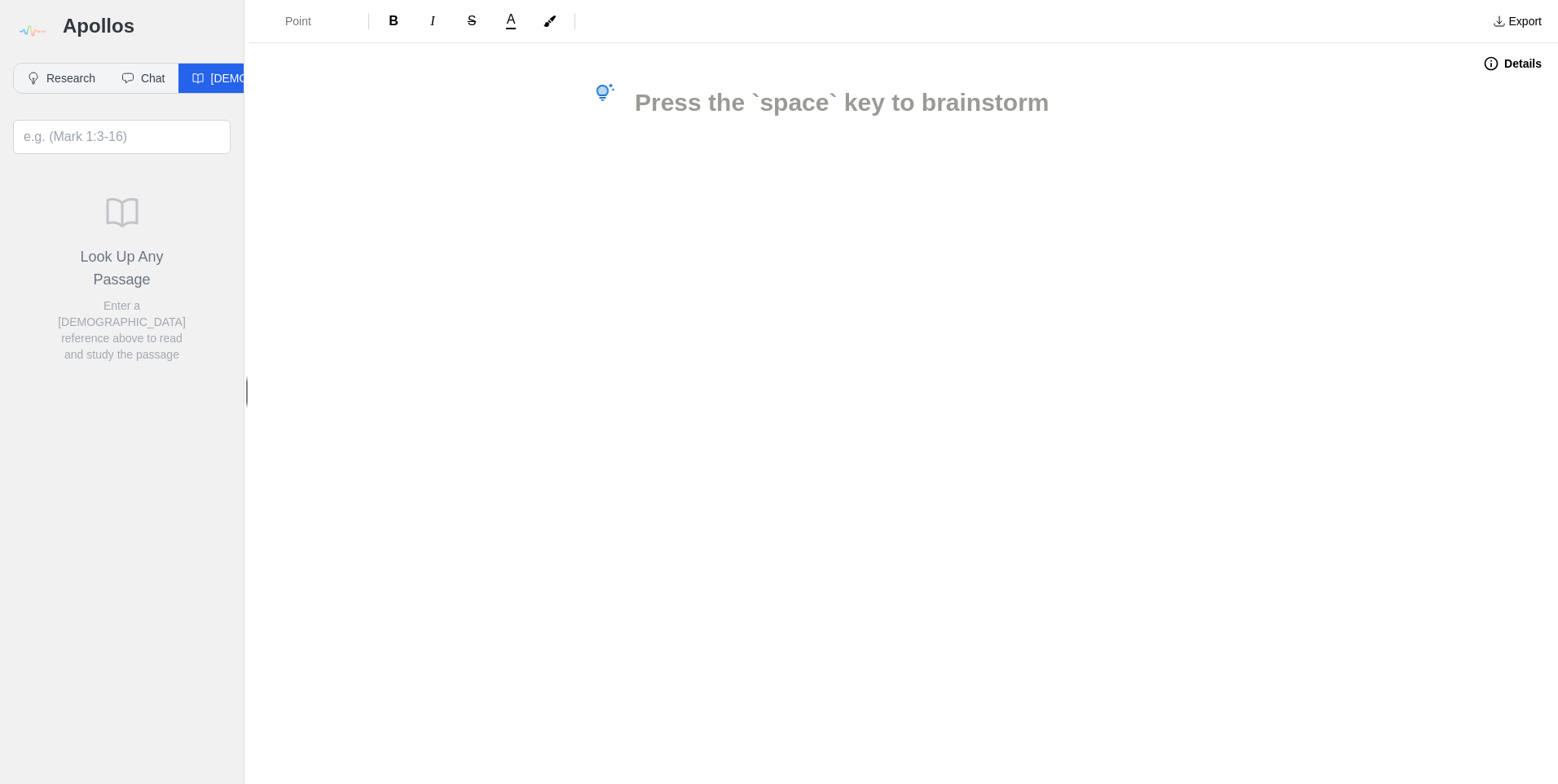
click at [38, 25] on img at bounding box center [31, 31] width 37 height 37
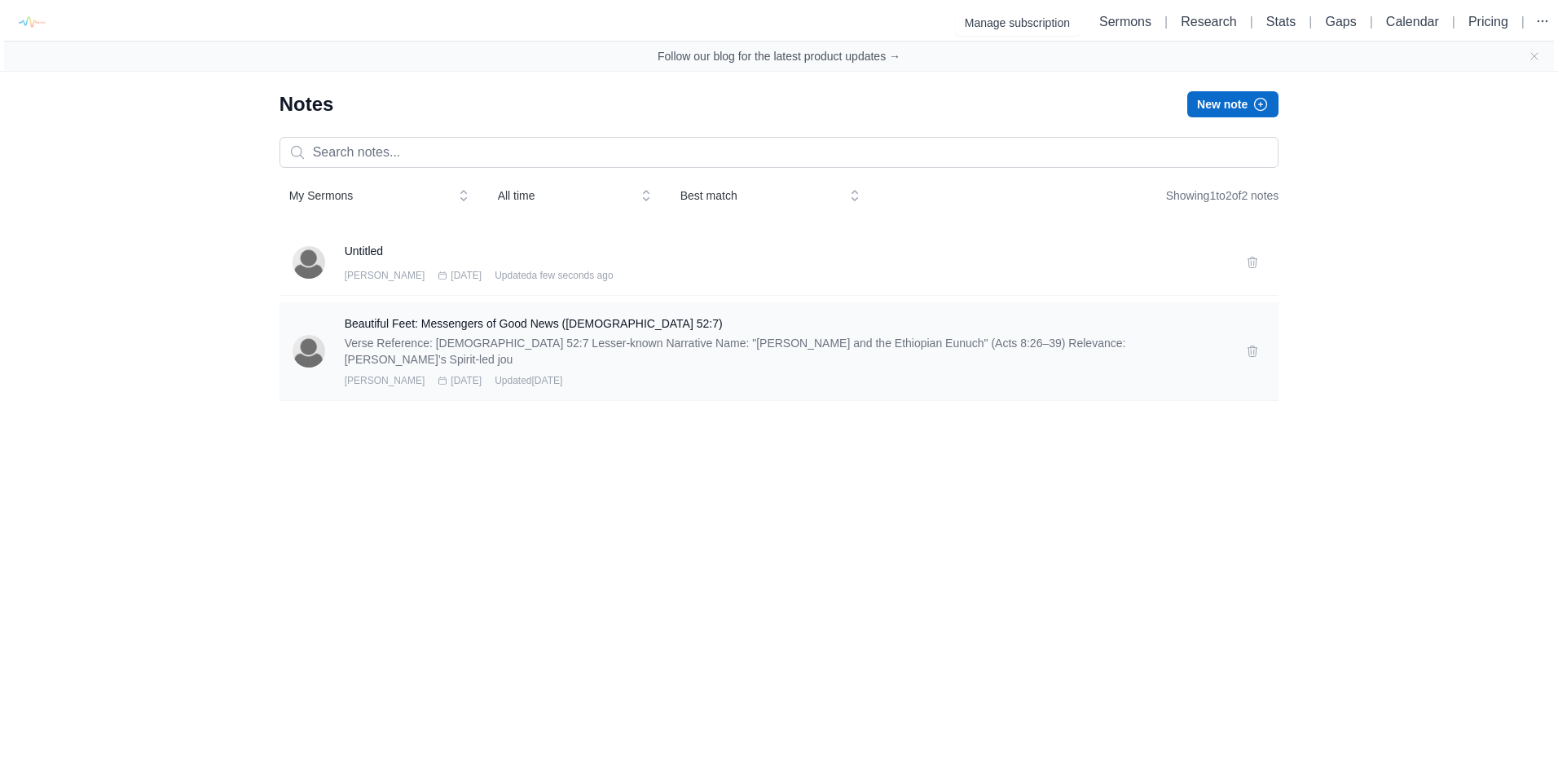
click at [451, 339] on p "Verse Reference: Isaiah 52:7 Lesser-known Narrative Name: "Philip and the Ethio…" at bounding box center [786, 350] width 883 height 32
click at [309, 343] on img at bounding box center [308, 350] width 32 height 32
click at [1088, 325] on h3 "Beautiful Feet: Messengers of Good News (Isaiah 52:7)" at bounding box center [786, 324] width 883 height 17
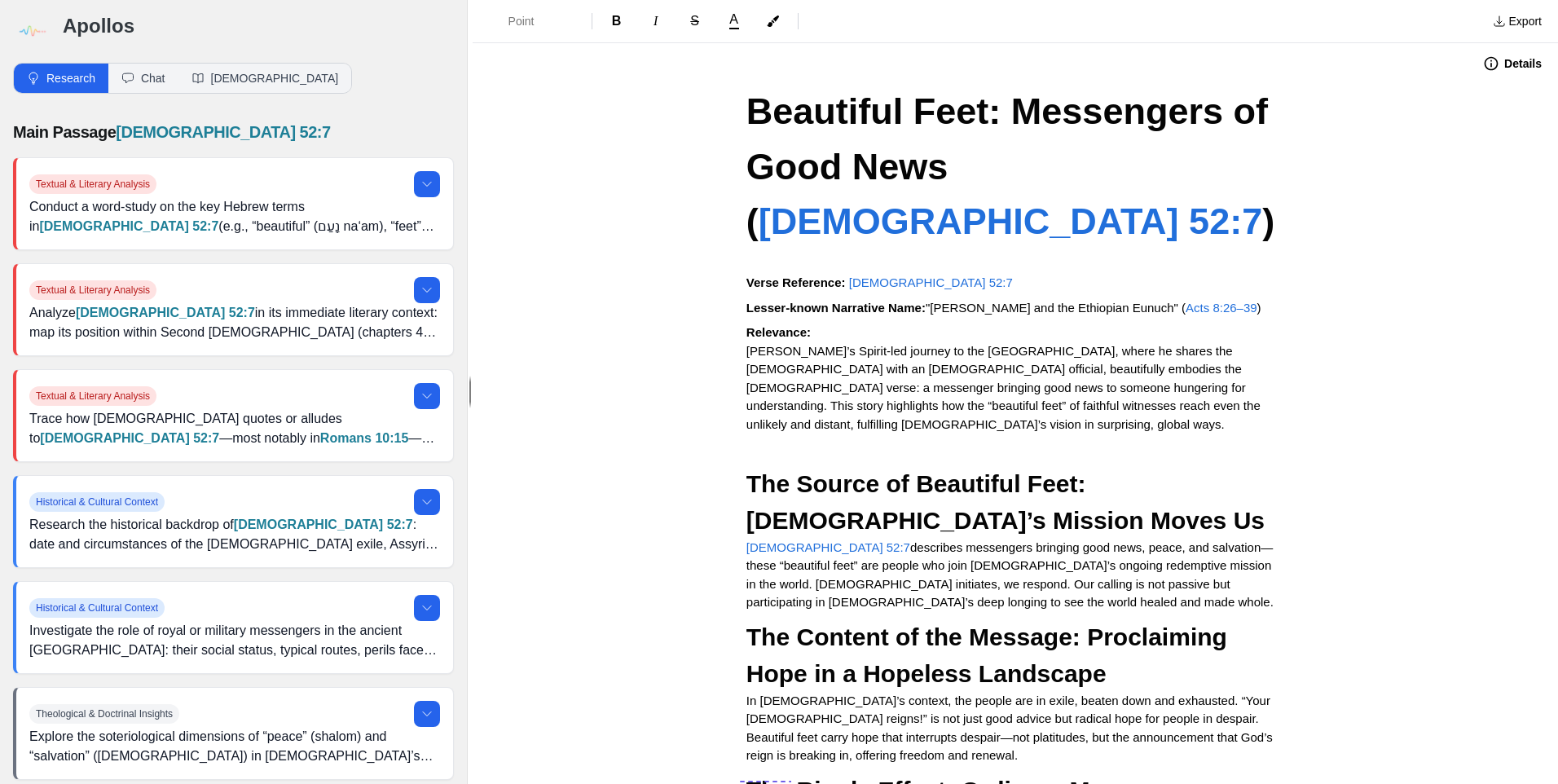
click at [860, 470] on span "The Source of Beautiful Feet: [DEMOGRAPHIC_DATA]’s Mission Moves Us" at bounding box center [1005, 502] width 518 height 64
click at [868, 540] on span "describes messengers bringing good news, peace, and salvation—these “beautiful …" at bounding box center [1010, 575] width 529 height 69
click at [835, 540] on span "describes messengers bringing good news, peace, and salvation—these “beautiful …" at bounding box center [1010, 575] width 529 height 69
click at [818, 344] on span "[PERSON_NAME]’s Spirit-led journey to the [GEOGRAPHIC_DATA], where he shares th…" at bounding box center [1005, 387] width 517 height 88
click at [893, 540] on span "describes messengers bringing good news, peace, and salvation—these “beautiful …" at bounding box center [1010, 575] width 529 height 69
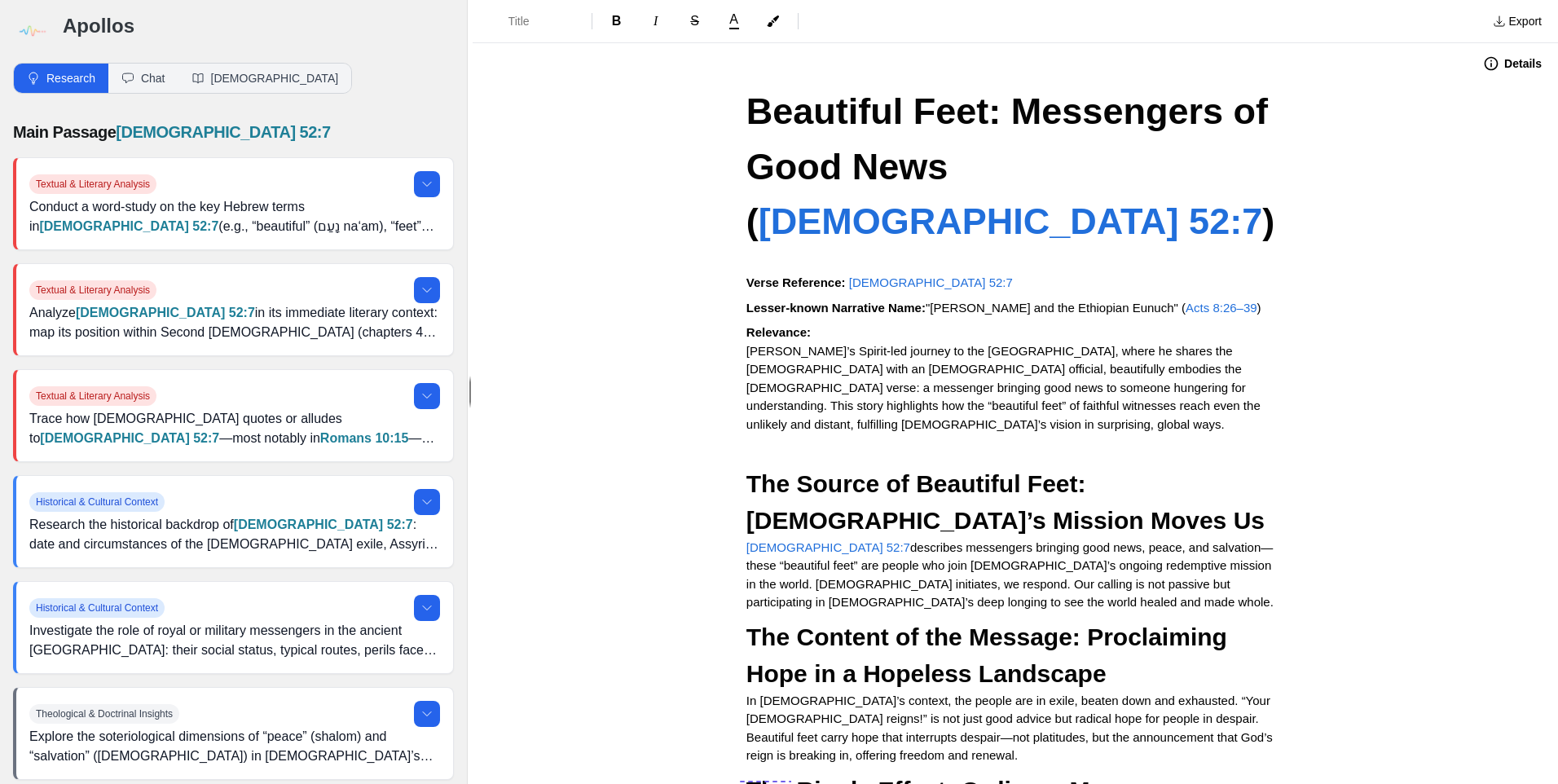
click at [839, 123] on span "Beautiful Feet: Messengers of Good News (" at bounding box center [1012, 166] width 532 height 151
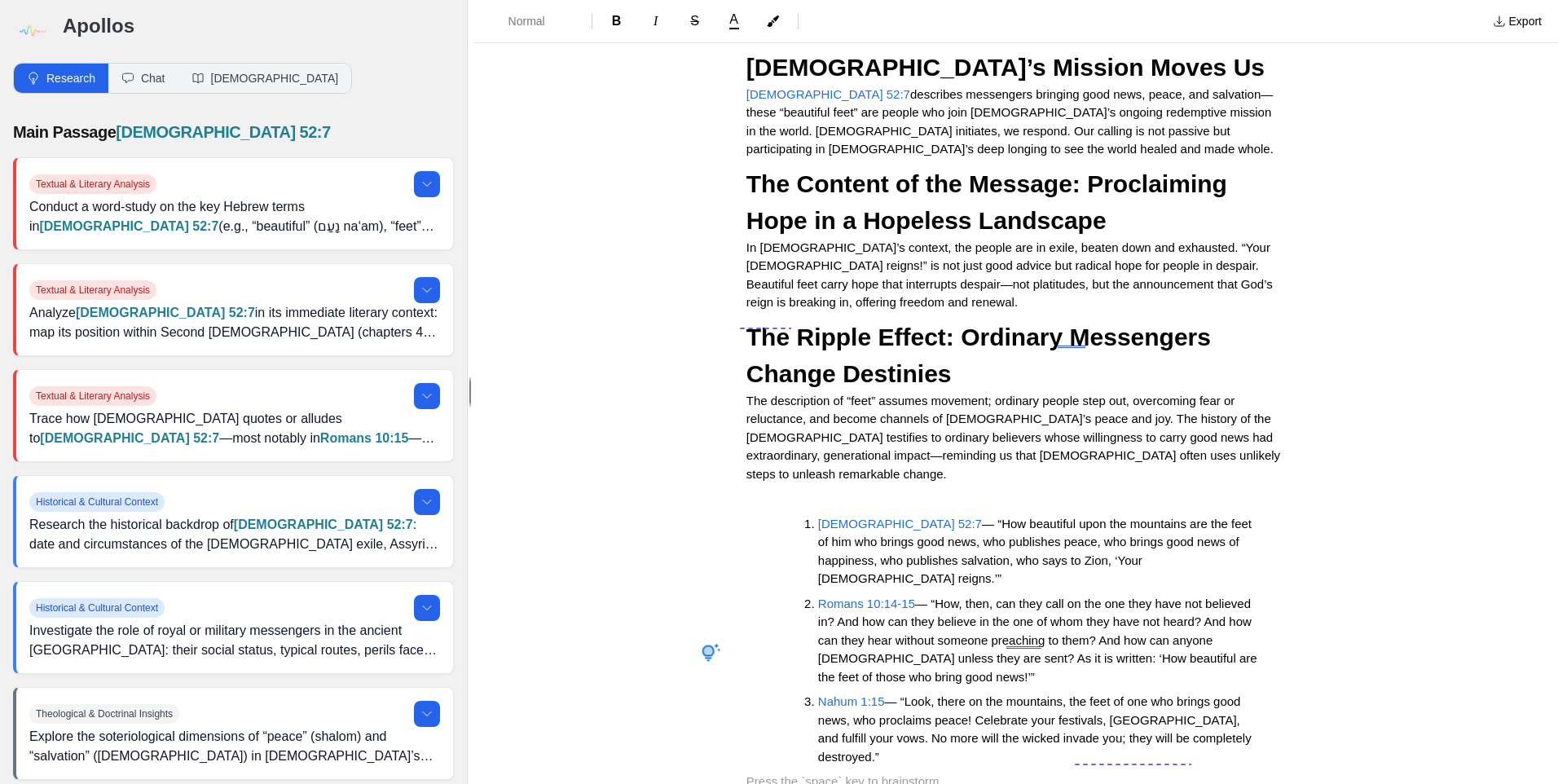
drag, startPoint x: 850, startPoint y: 665, endPoint x: 820, endPoint y: 666, distance: 30.0
click at [849, 666] on div "Beautiful Feet: Messengers of Good News ( [DEMOGRAPHIC_DATA] 52:7 ) Verse Refer…" at bounding box center [1016, 272] width 652 height 1283
click at [519, 36] on div "Normal B I S A Export" at bounding box center [1015, 21] width 1086 height 43
click at [547, 27] on span "Normal" at bounding box center [537, 21] width 57 height 17
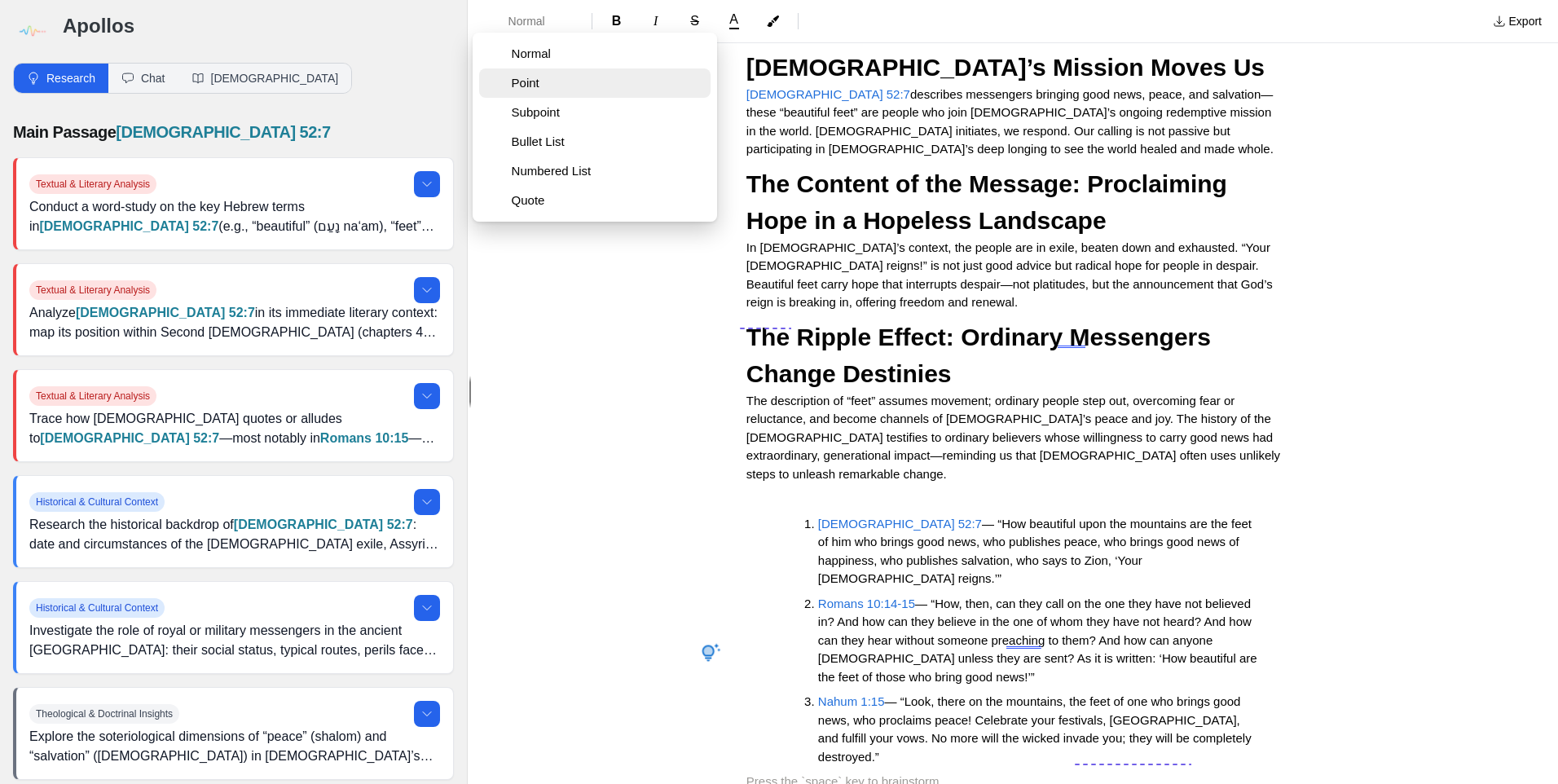
click at [563, 91] on button "Point" at bounding box center [595, 83] width 232 height 30
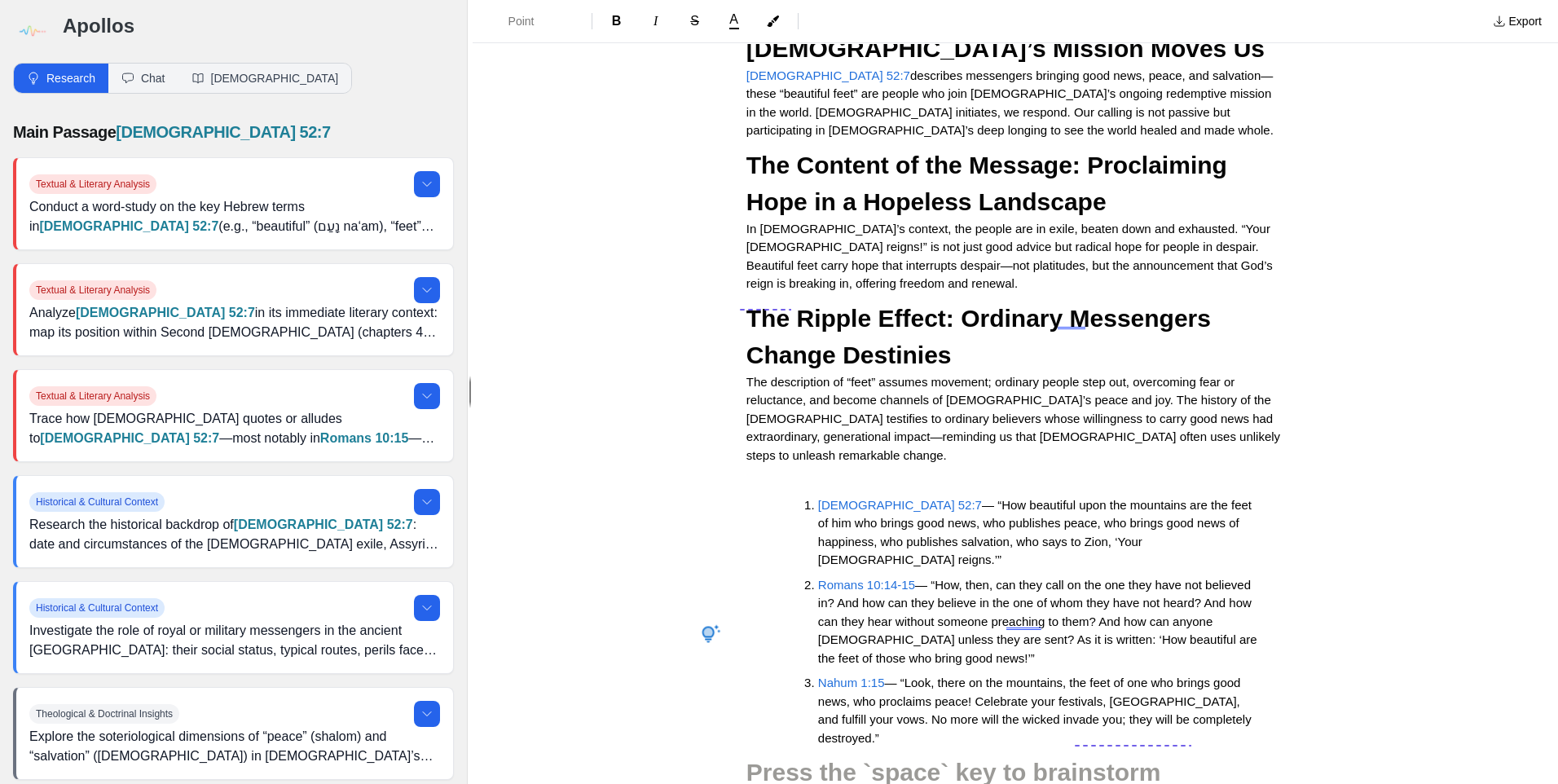
scroll to position [0, 0]
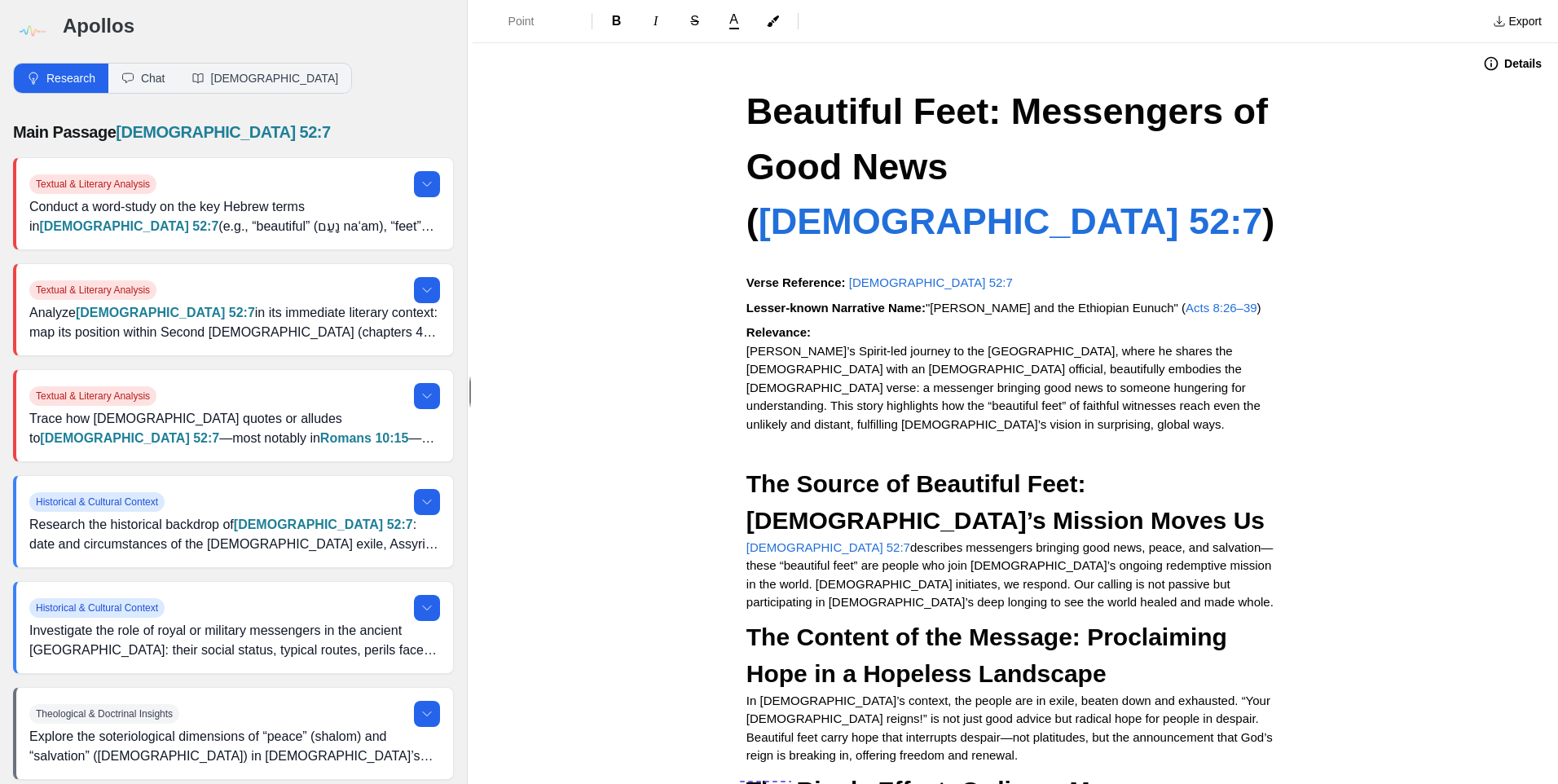
click at [784, 113] on span "Beautiful Feet: Messengers of Good News (" at bounding box center [1012, 166] width 532 height 151
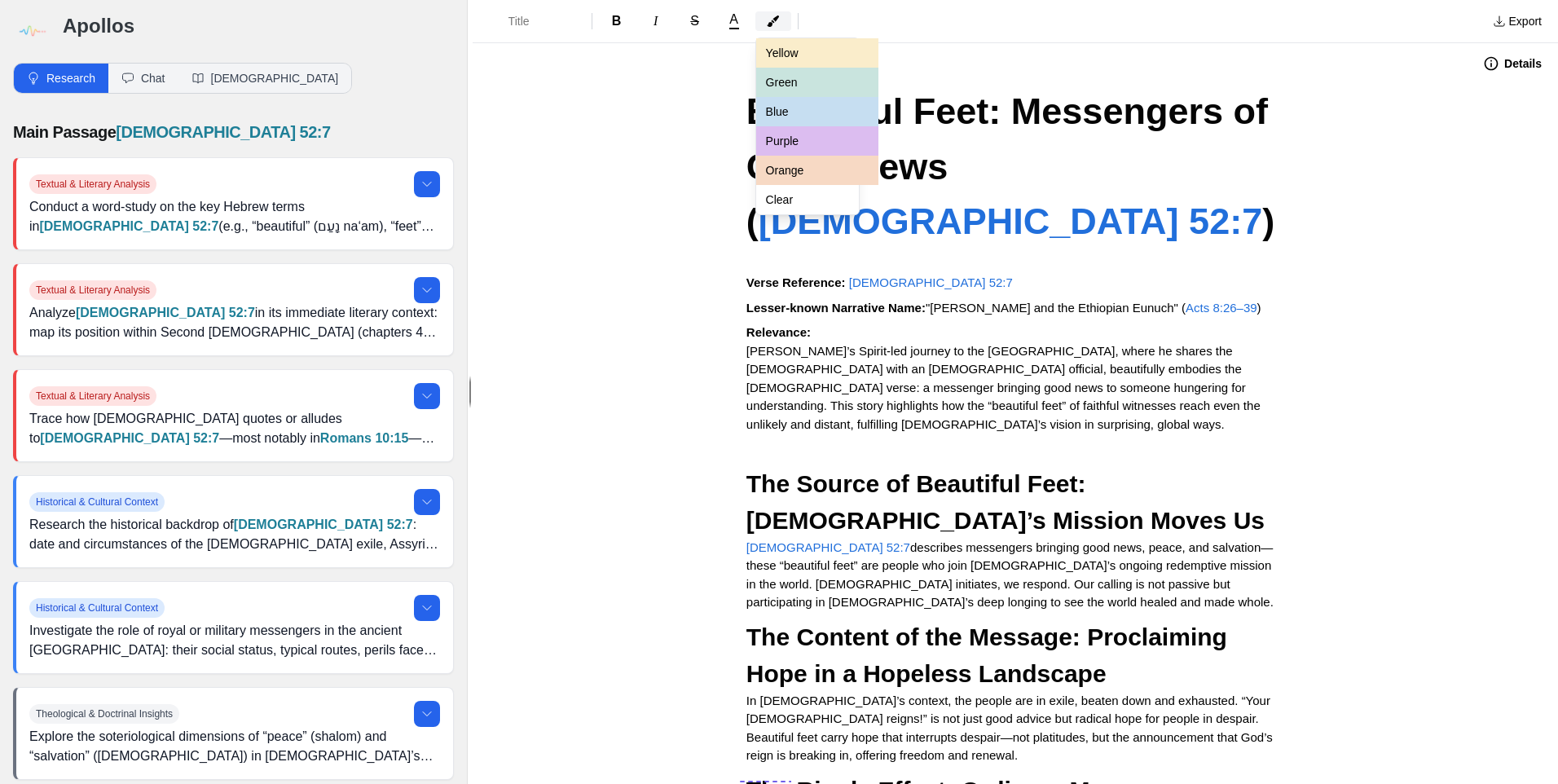
click at [782, 17] on button "button" at bounding box center [773, 20] width 36 height 19
click at [550, 22] on div "Title B I S A Yellow Green Blue Purple Orange Clear" at bounding box center [980, 21] width 1001 height 30
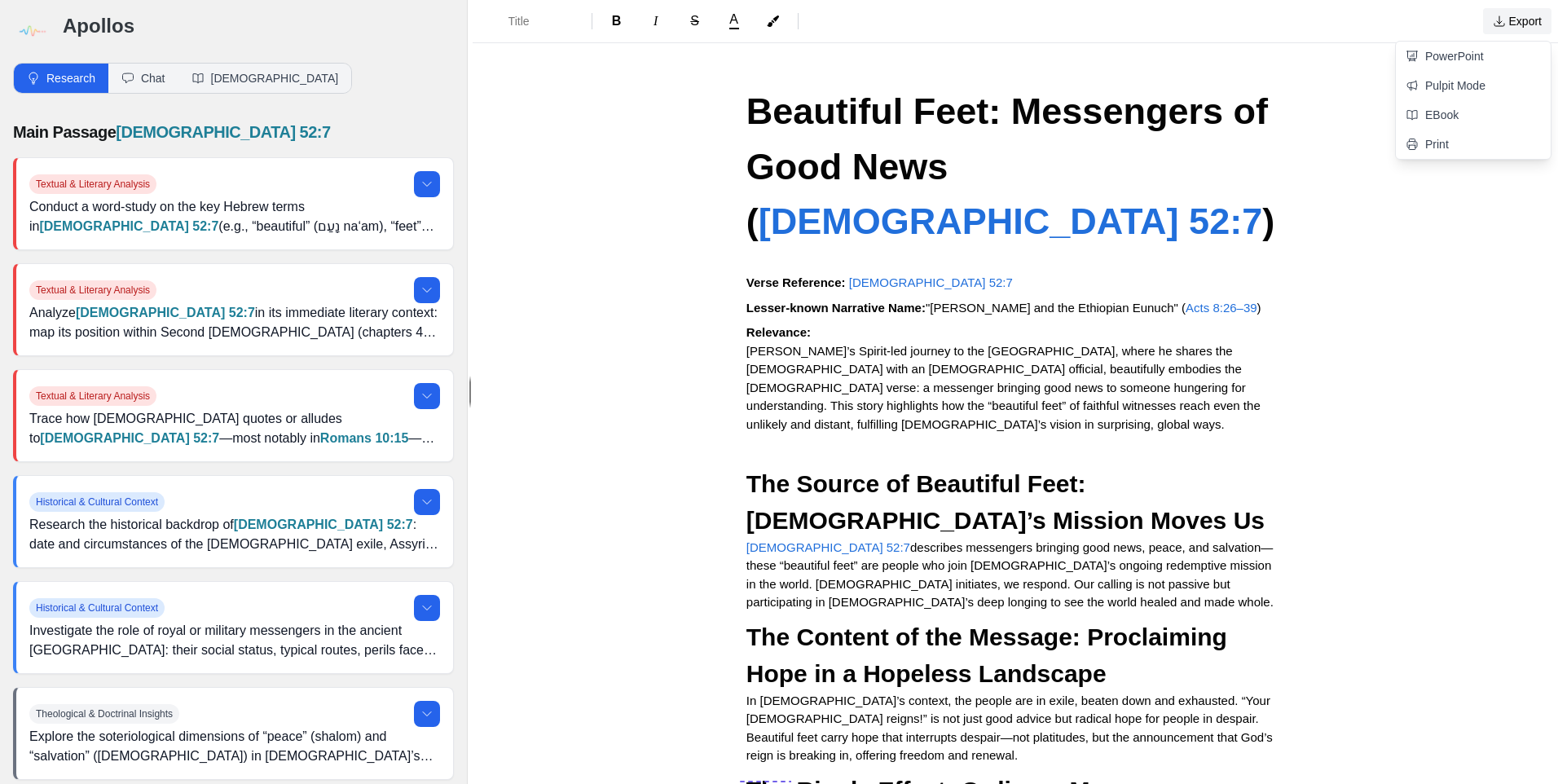
click at [1508, 17] on button "Export" at bounding box center [1517, 21] width 68 height 26
click at [1453, 146] on link "Print" at bounding box center [1474, 144] width 155 height 30
click at [1515, 15] on button "Export" at bounding box center [1517, 21] width 68 height 26
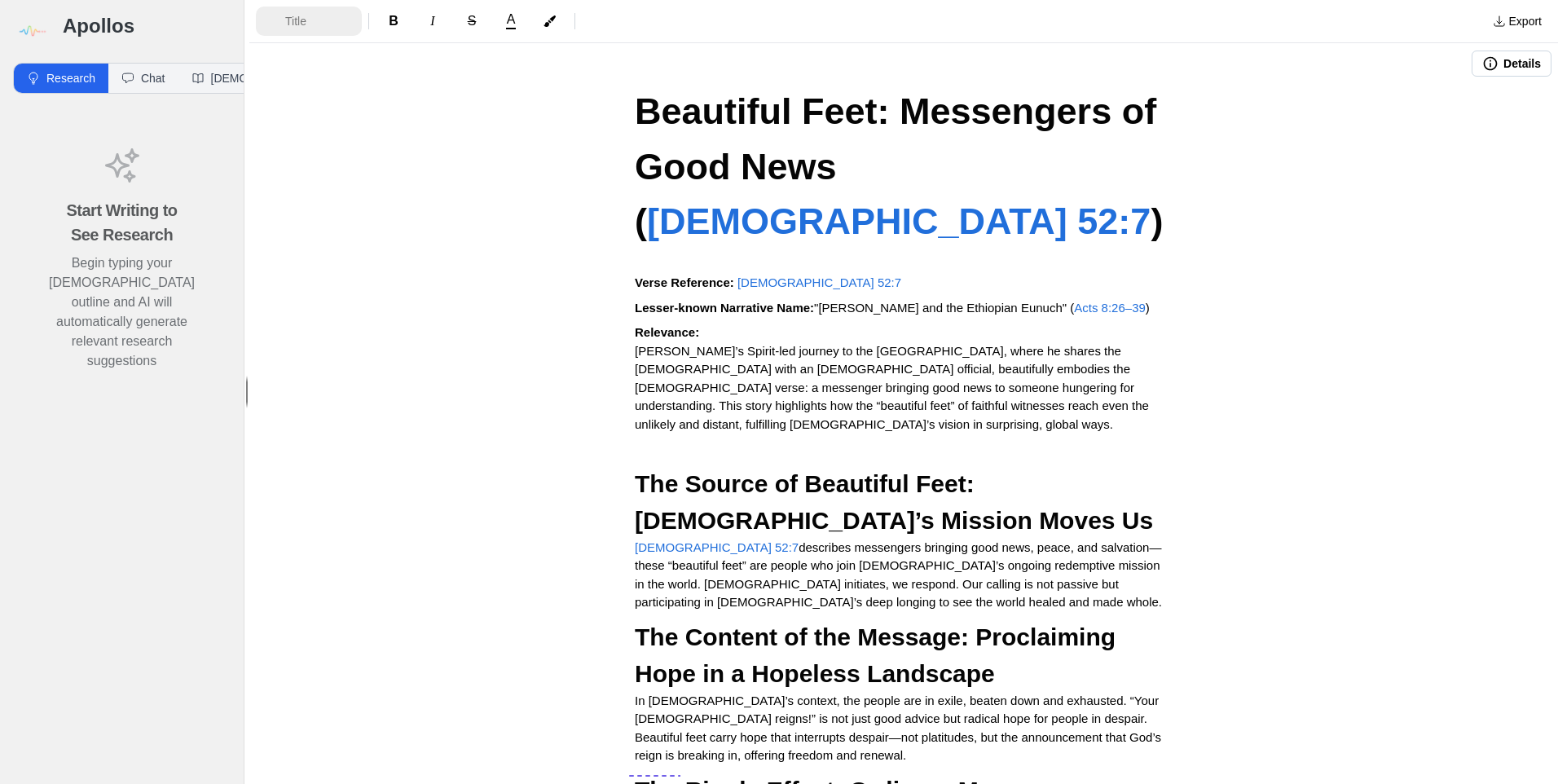
click at [326, 29] on span "Title" at bounding box center [314, 21] width 57 height 17
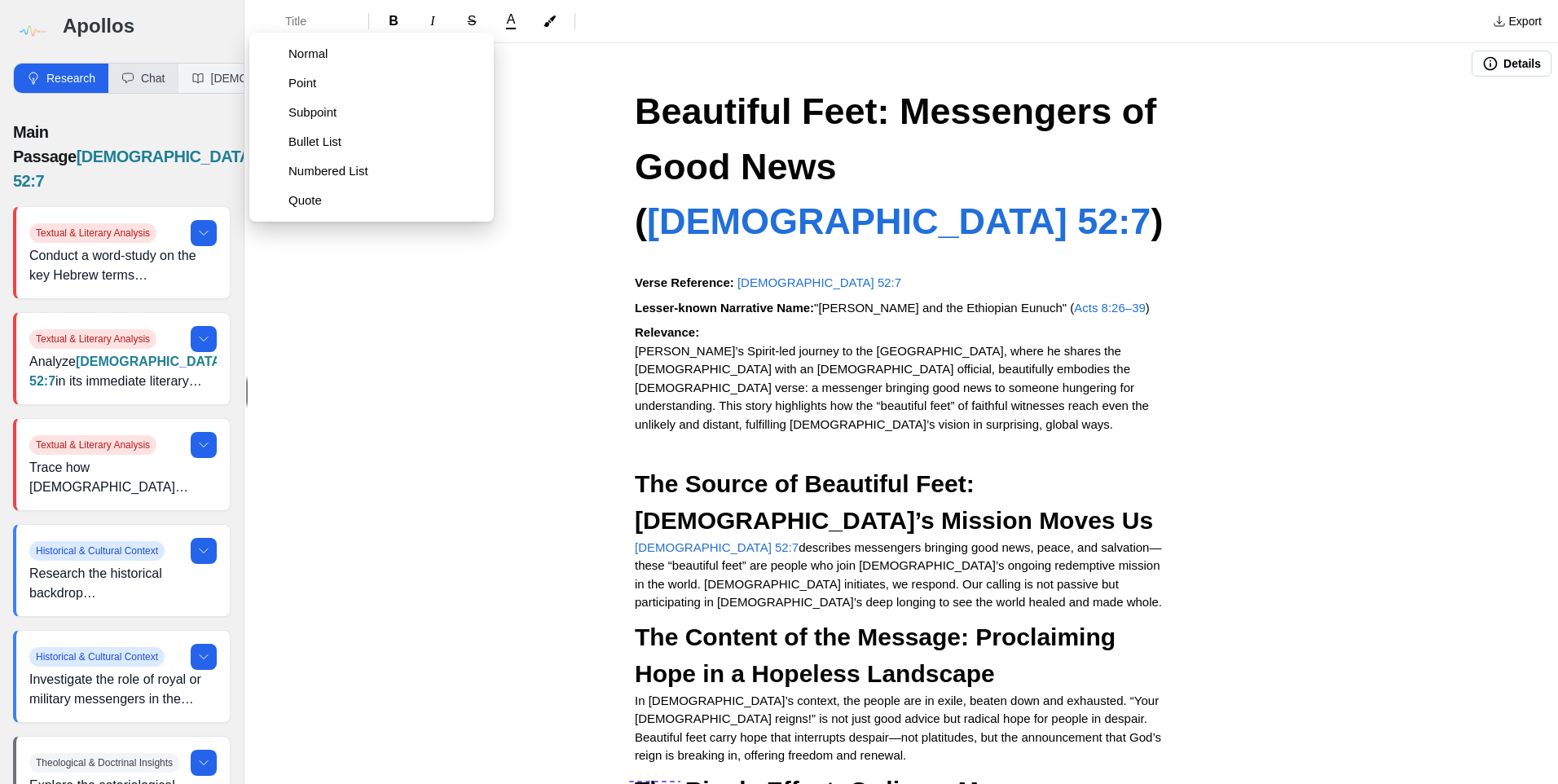
click at [137, 78] on button "Chat" at bounding box center [144, 78] width 70 height 30
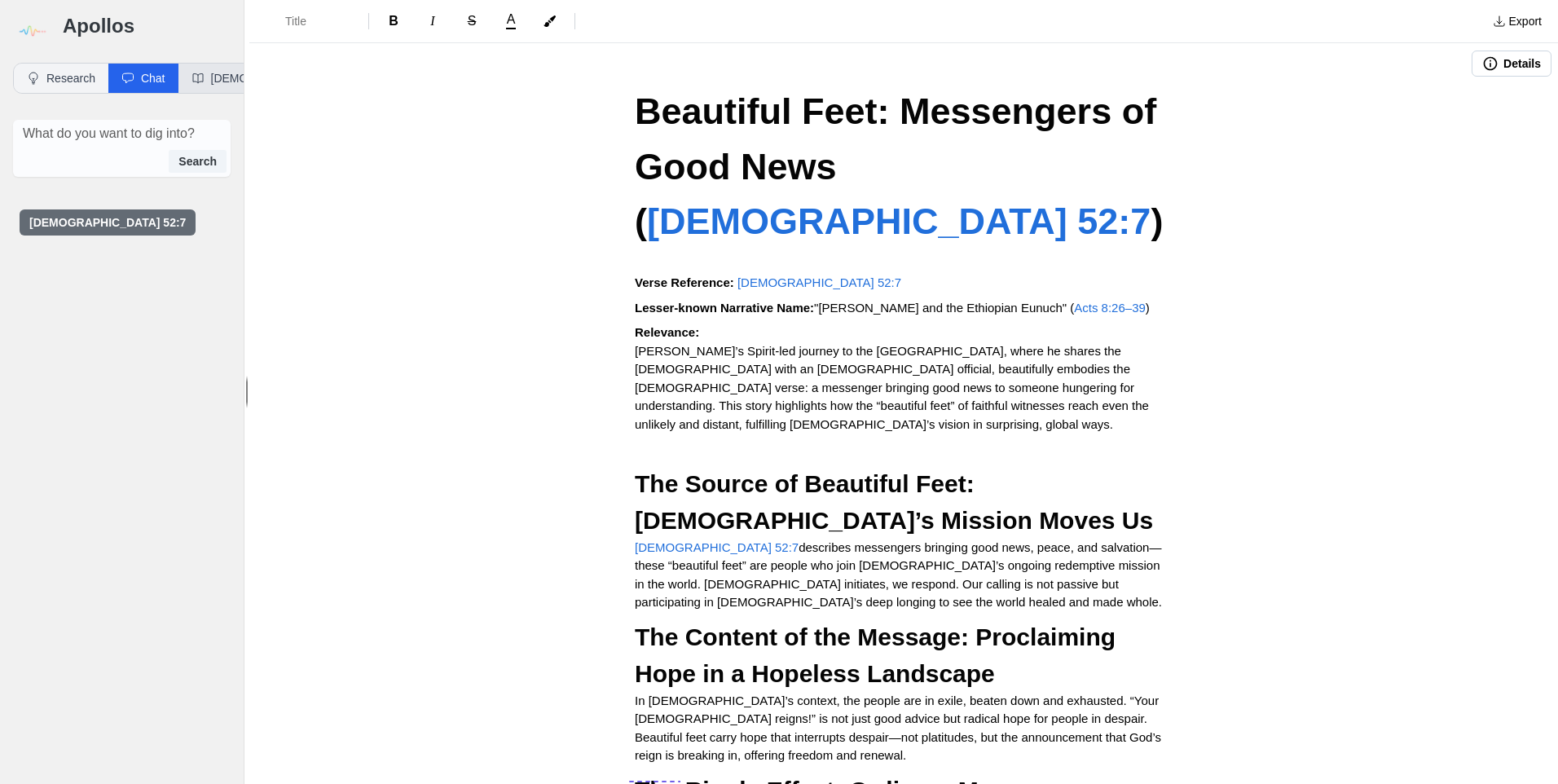
click at [207, 77] on button "[DEMOGRAPHIC_DATA]" at bounding box center [266, 78] width 173 height 30
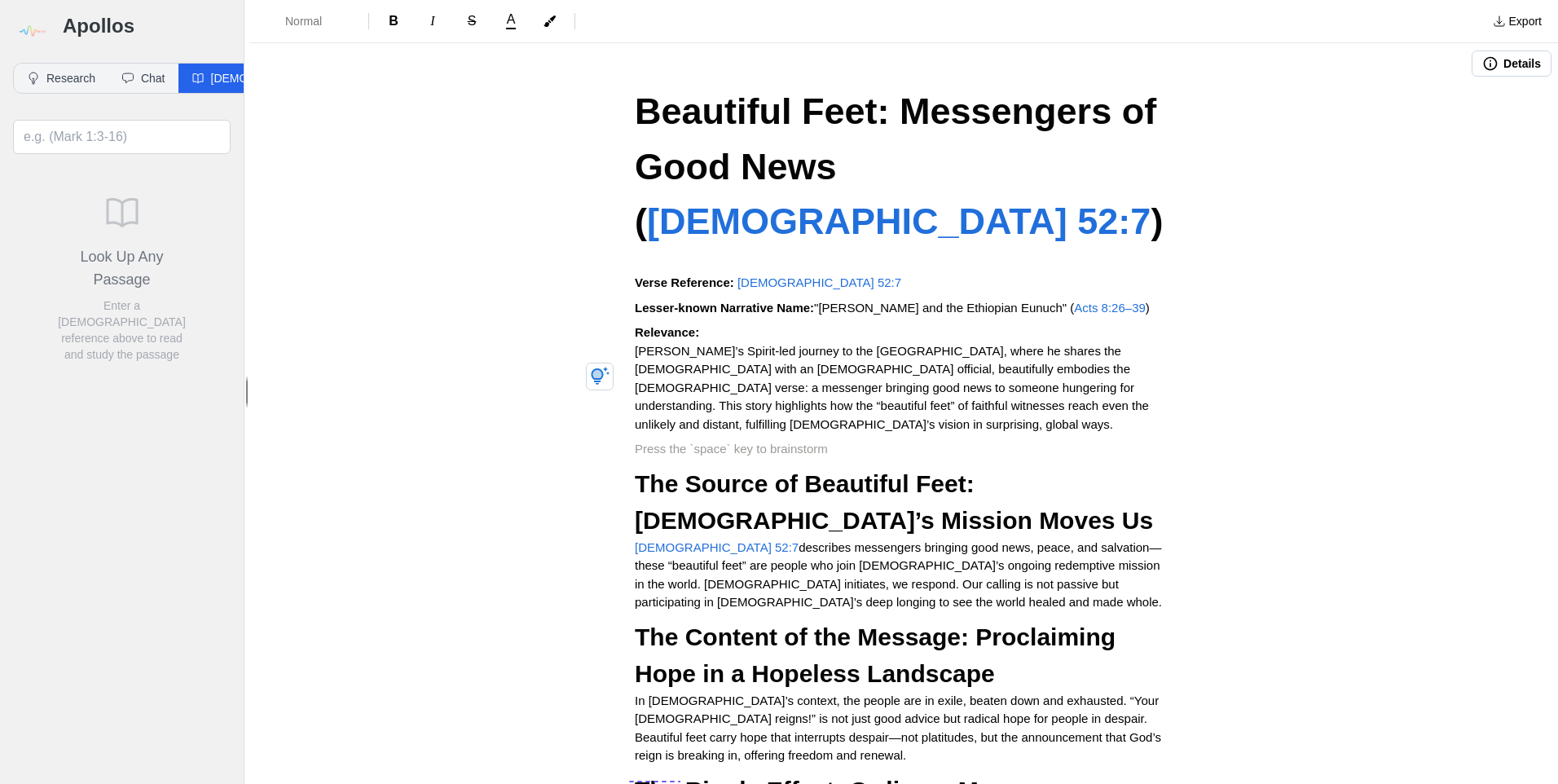
click at [1032, 361] on div "Beautiful Feet: Messengers of Good News ( [DEMOGRAPHIC_DATA] 52:7 ) Verse Refer…" at bounding box center [903, 734] width 652 height 1301
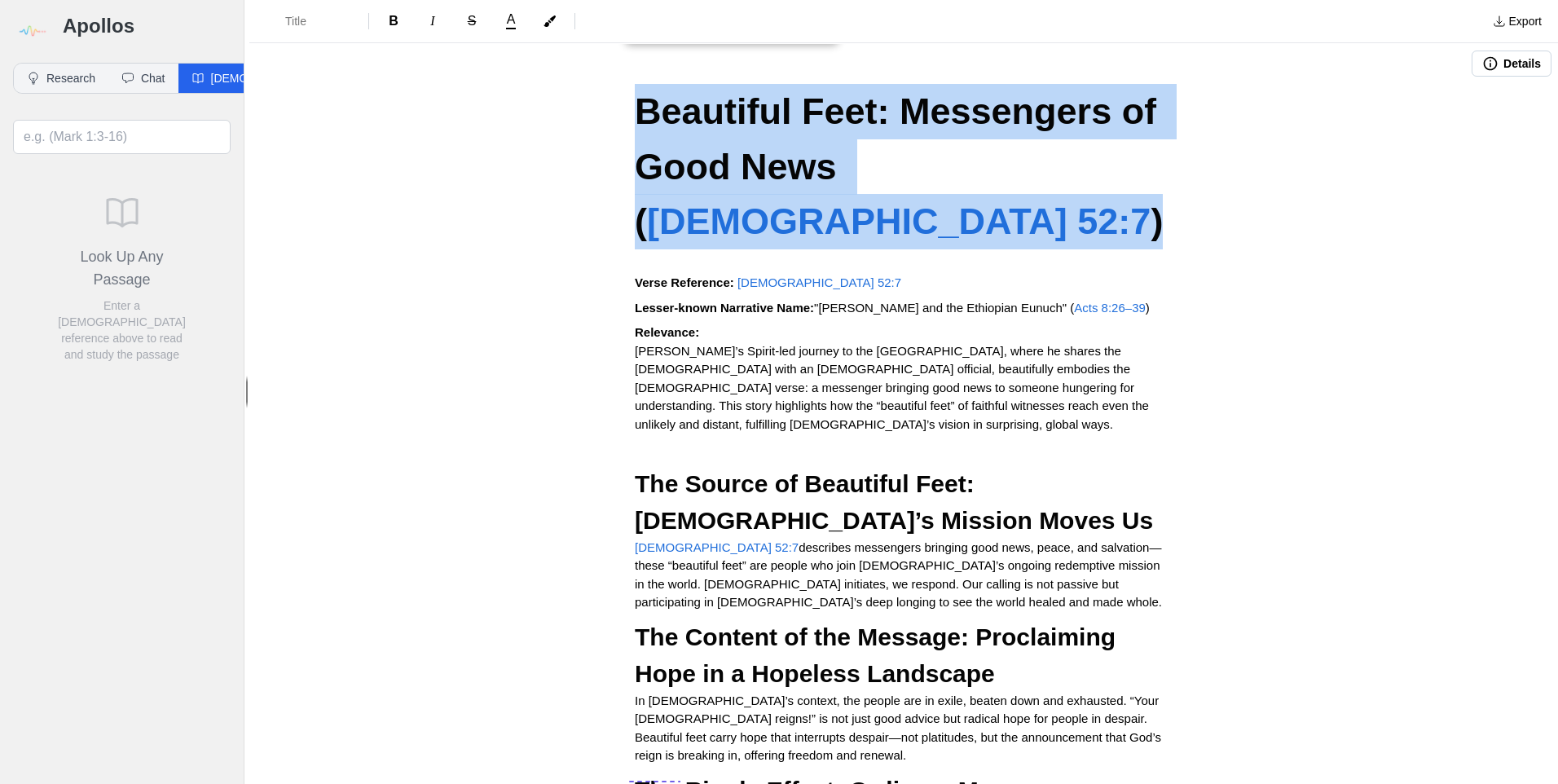
drag, startPoint x: 634, startPoint y: 107, endPoint x: 1047, endPoint y: 161, distance: 416.5
click at [1047, 161] on h1 "Beautiful Feet: Messengers of Good News ( [DEMOGRAPHIC_DATA] 52:7 )" at bounding box center [903, 166] width 538 height 165
copy h1 "Beautiful Feet: Messengers of Good News ( [DEMOGRAPHIC_DATA] 52:7 )"
